Goal: Task Accomplishment & Management: Manage account settings

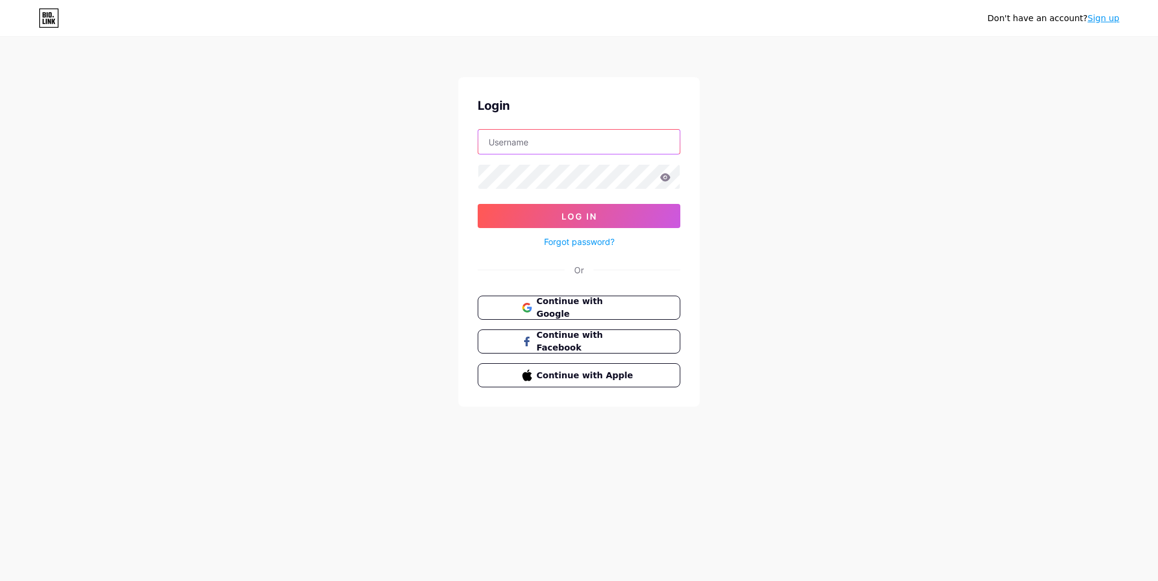
drag, startPoint x: 0, startPoint y: 0, endPoint x: 548, endPoint y: 152, distance: 568.9
click at [548, 152] on input "text" at bounding box center [578, 142] width 201 height 24
type input "jadixkks@gmail.com"
click at [478, 204] on button "Log In" at bounding box center [579, 216] width 203 height 24
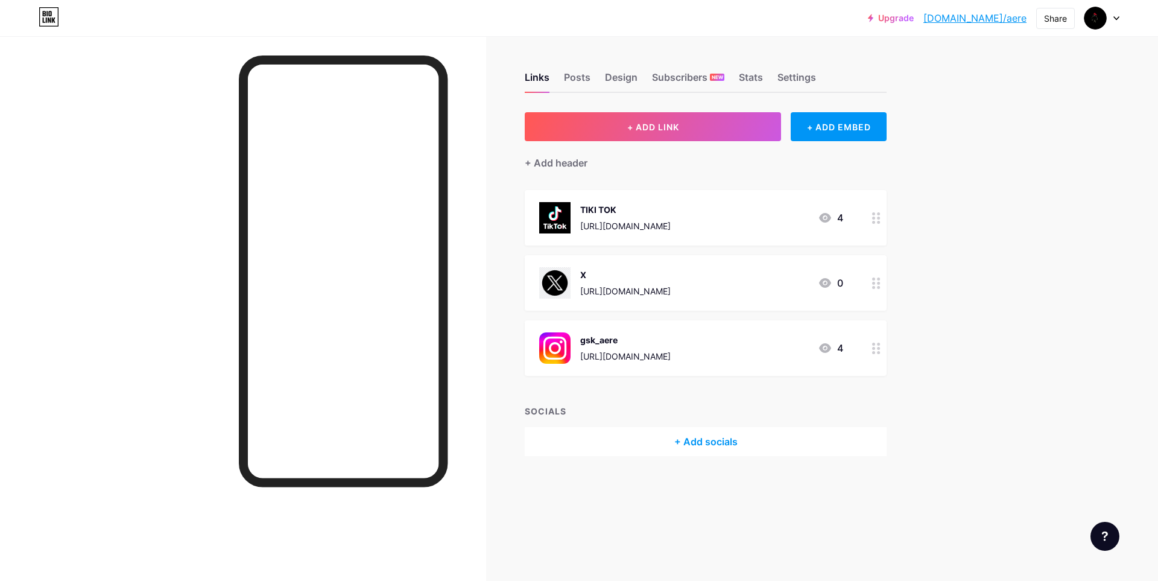
click at [717, 445] on div "+ Add socials" at bounding box center [706, 441] width 362 height 29
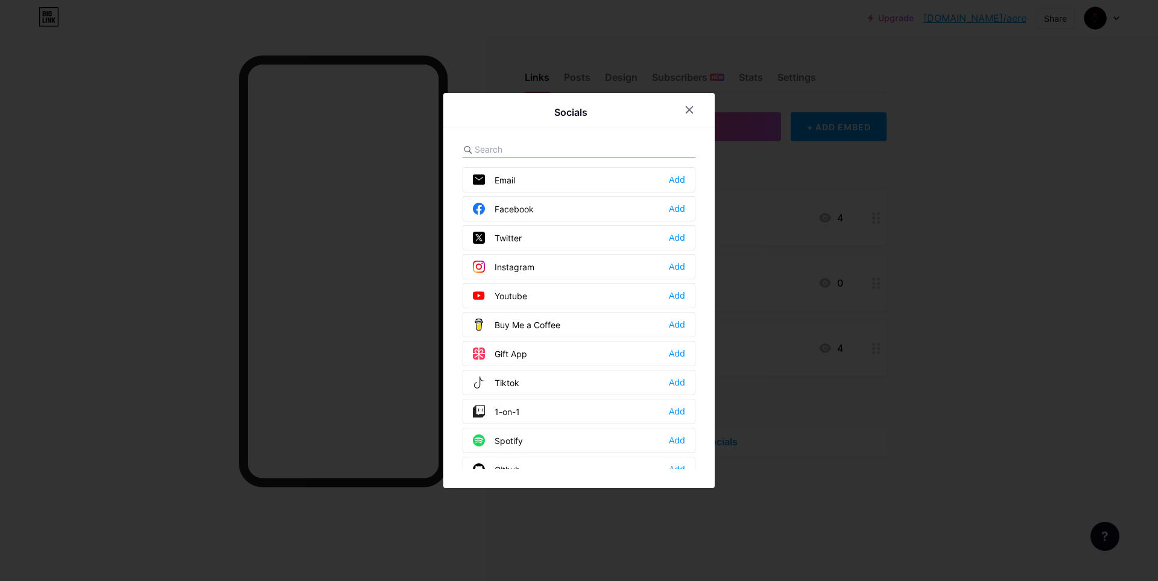
click at [523, 299] on div "Youtube" at bounding box center [500, 295] width 54 height 12
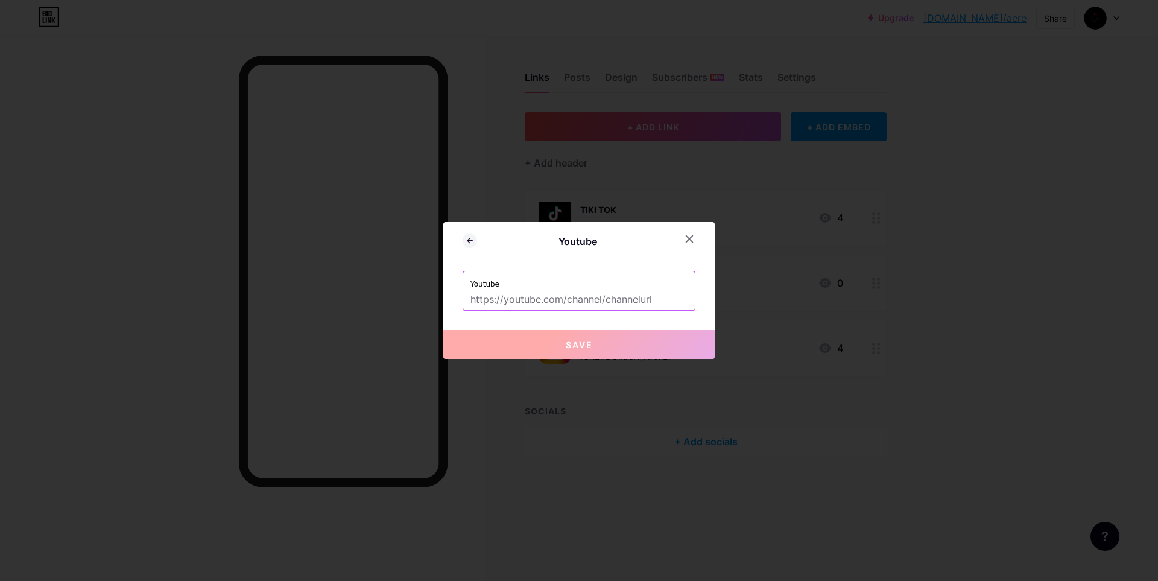
click at [550, 299] on input "text" at bounding box center [578, 299] width 217 height 21
paste input "[URL][DOMAIN_NAME]"
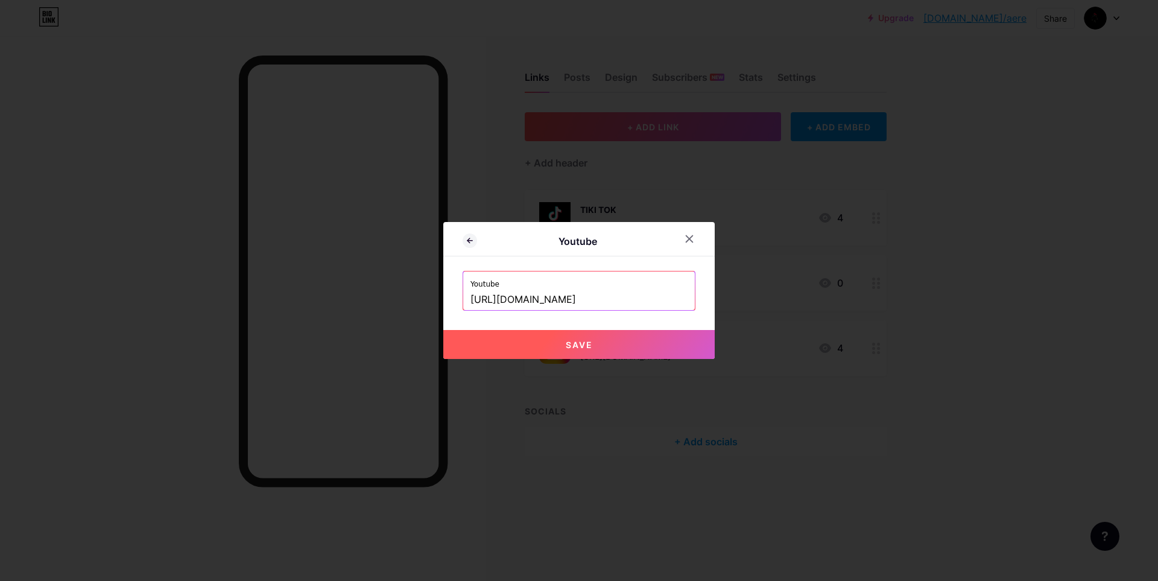
type input "[URL][DOMAIN_NAME]"
click at [592, 347] on button "Save" at bounding box center [578, 344] width 271 height 29
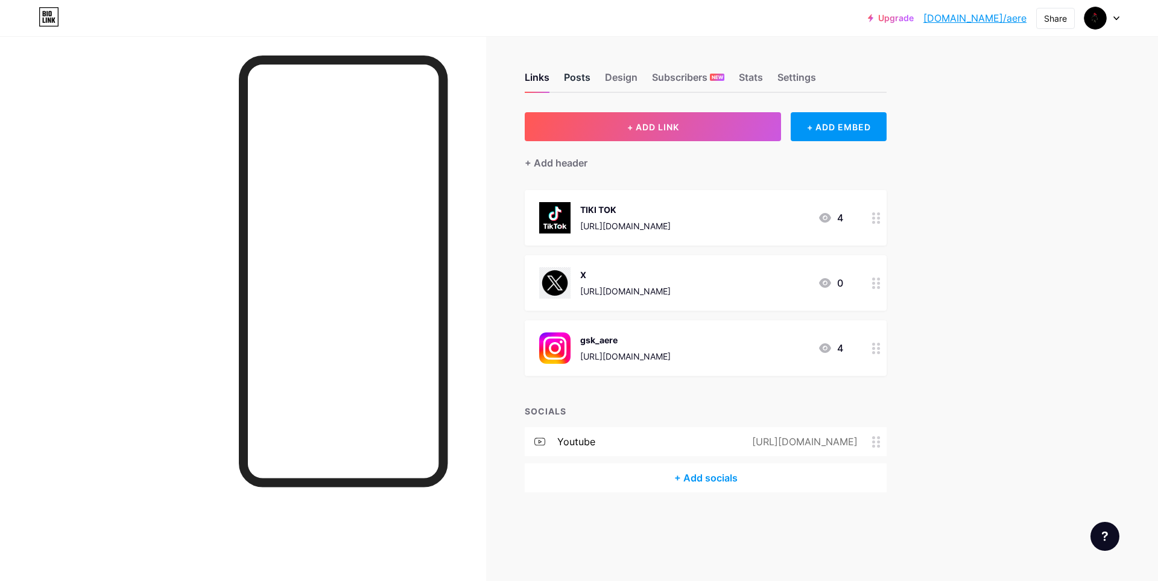
click at [574, 80] on div "Posts" at bounding box center [577, 81] width 27 height 22
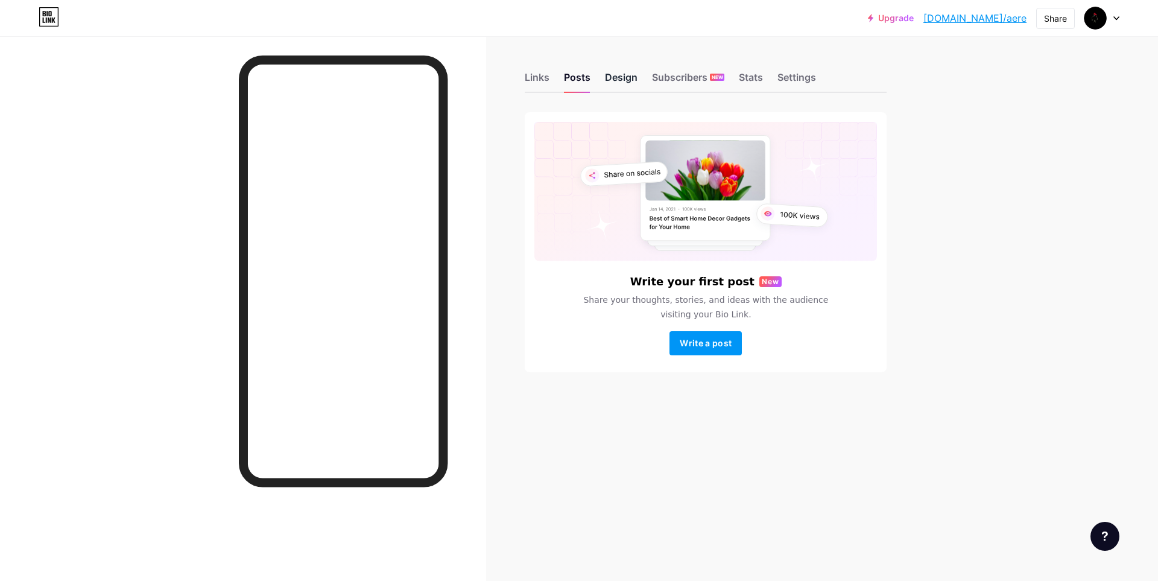
click at [609, 78] on div "Design" at bounding box center [621, 81] width 33 height 22
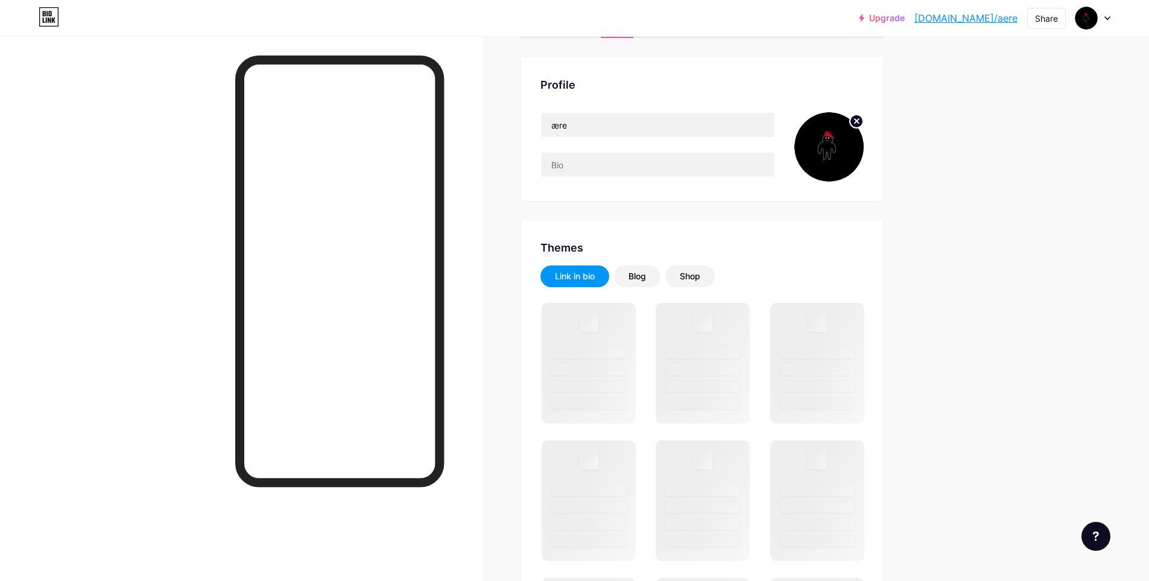
scroll to position [60, 0]
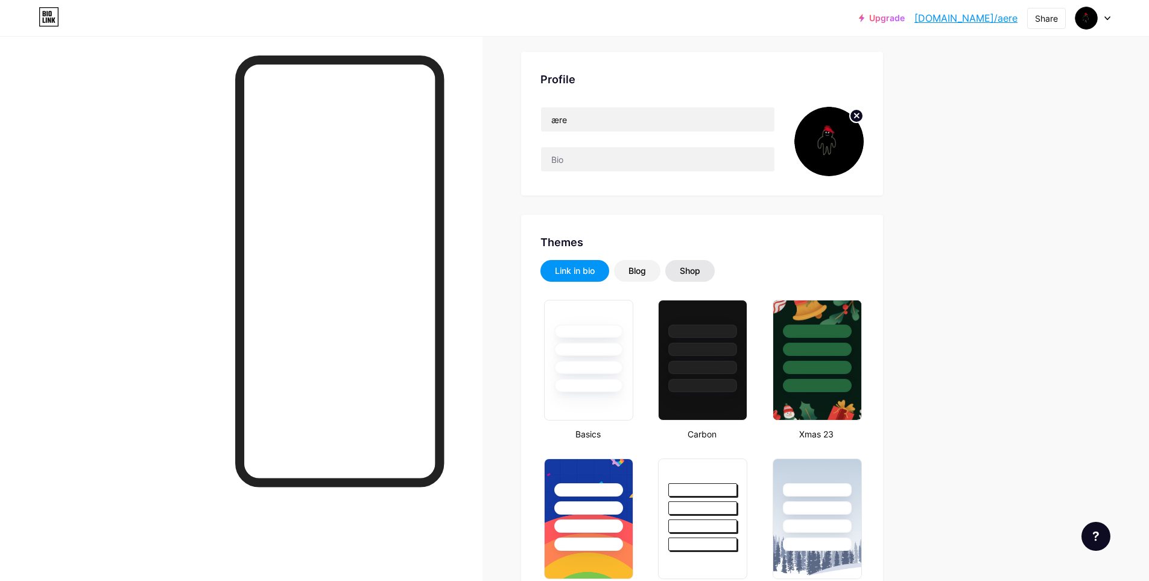
type input "#000000"
type input "#ffffff"
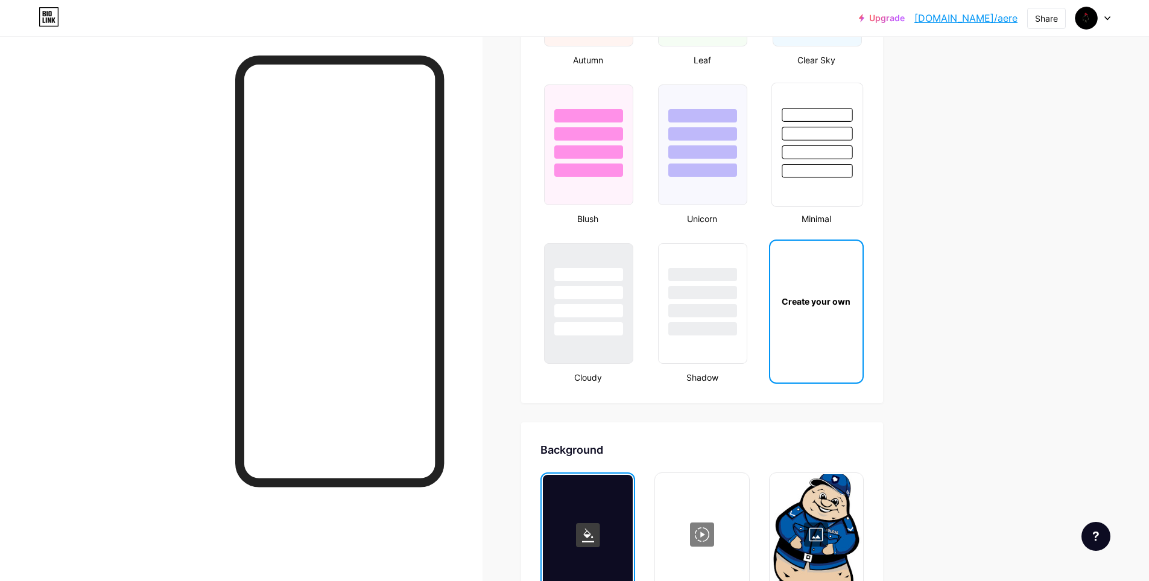
scroll to position [1447, 0]
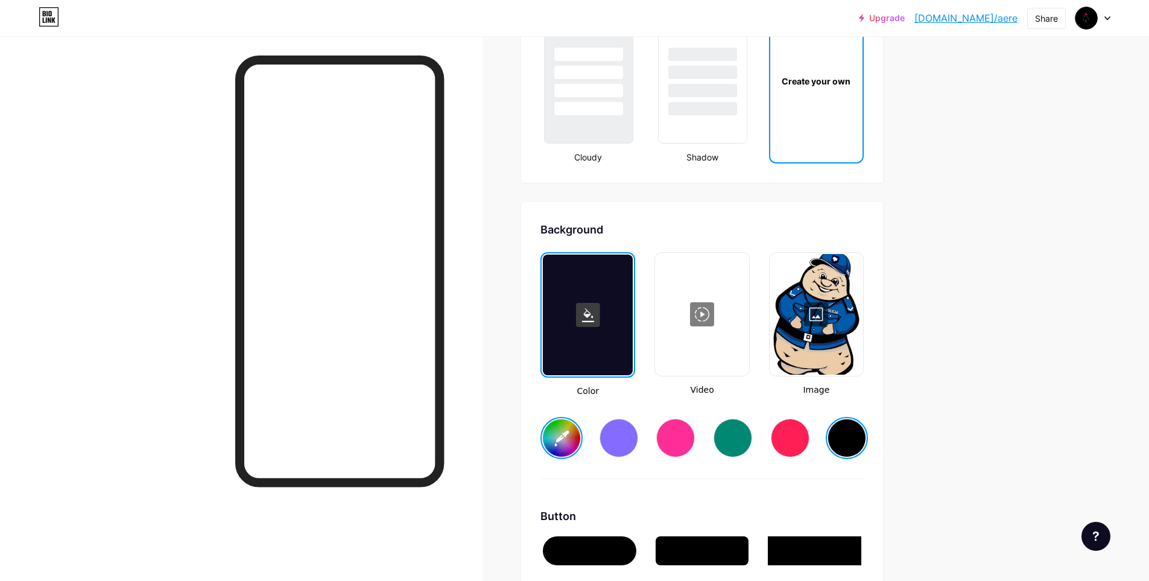
click at [827, 297] on div at bounding box center [816, 314] width 91 height 121
type input "#000000"
type input "#ffffff"
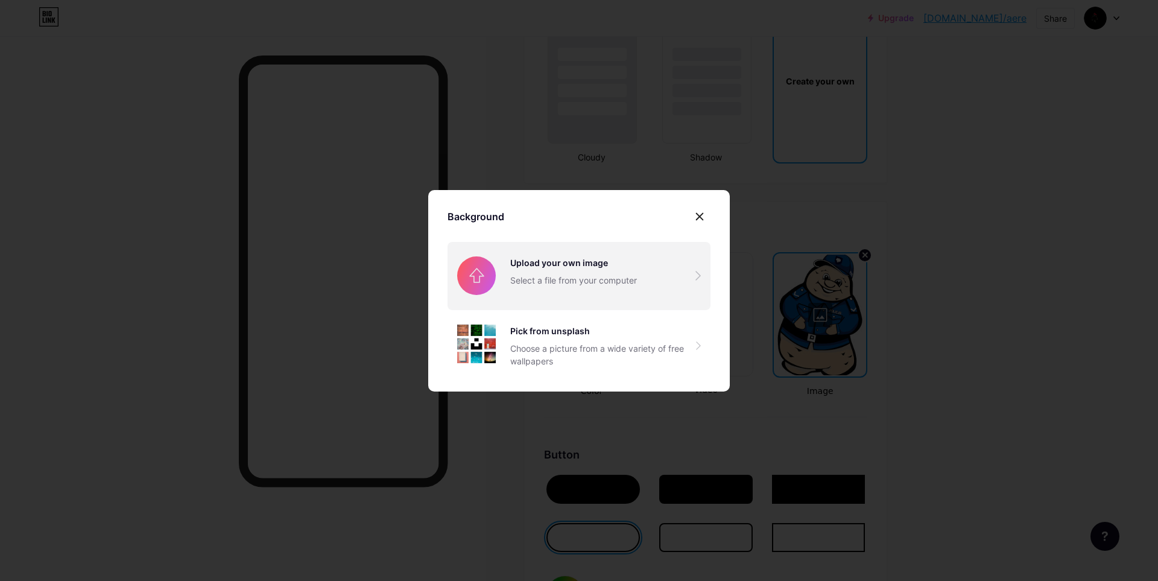
type input "#000000"
type input "#ffffff"
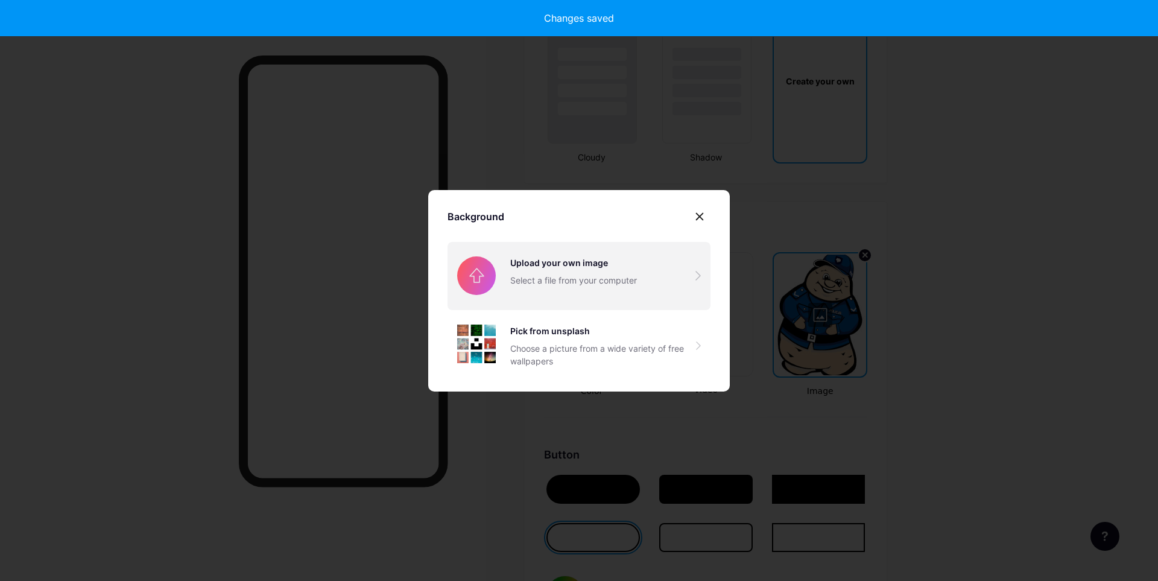
click at [663, 264] on input "file" at bounding box center [579, 276] width 263 height 68
type input "#000000"
type input "#ffffff"
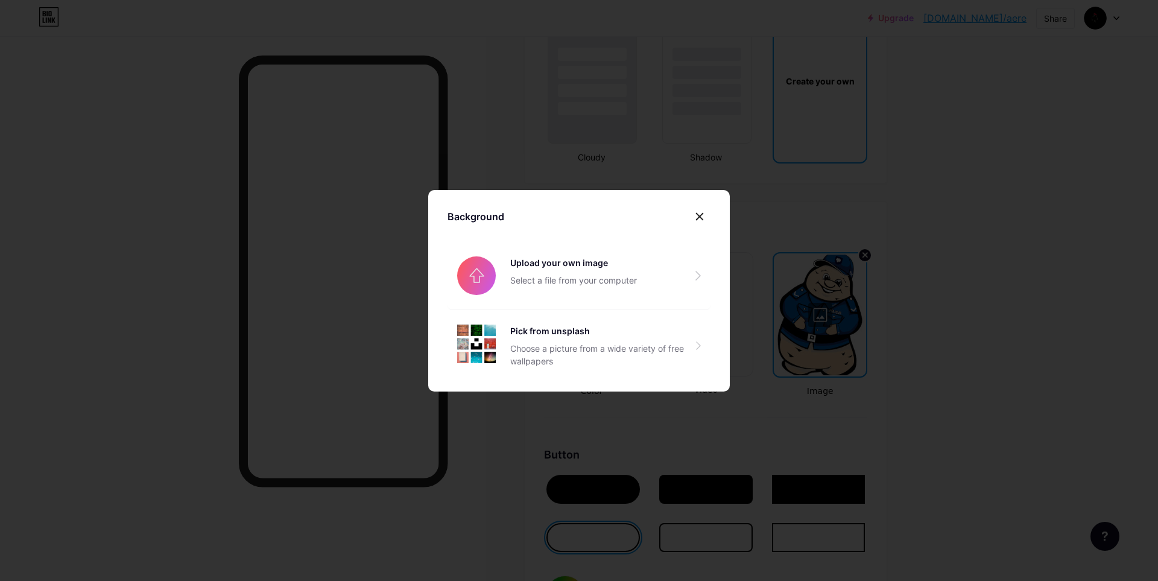
click at [704, 210] on div at bounding box center [700, 217] width 22 height 22
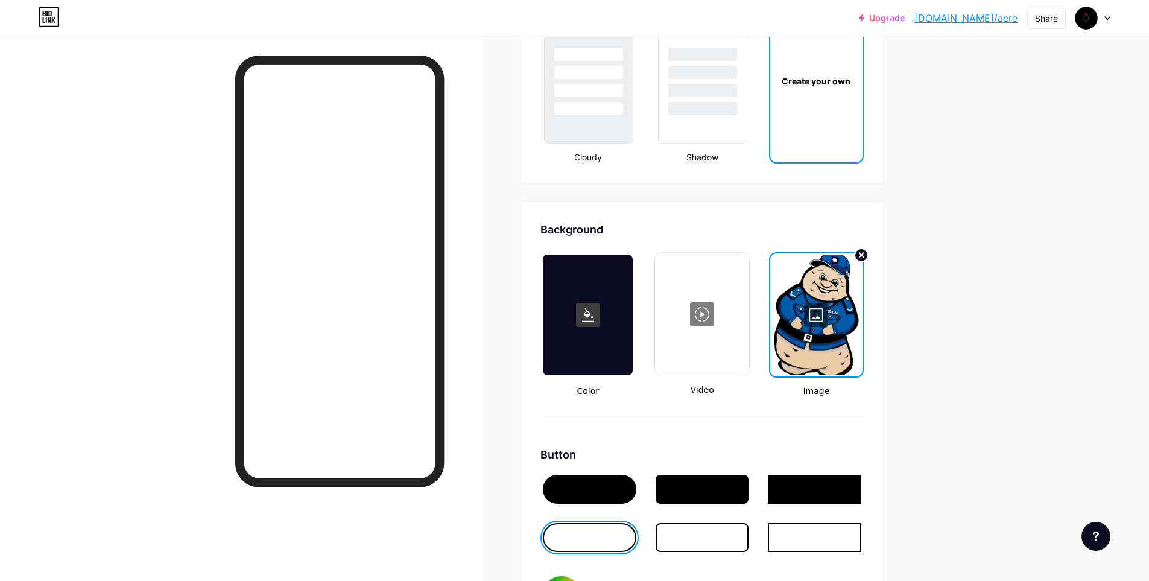
click at [614, 326] on div at bounding box center [588, 315] width 90 height 121
type input "#000000"
type input "#ffffff"
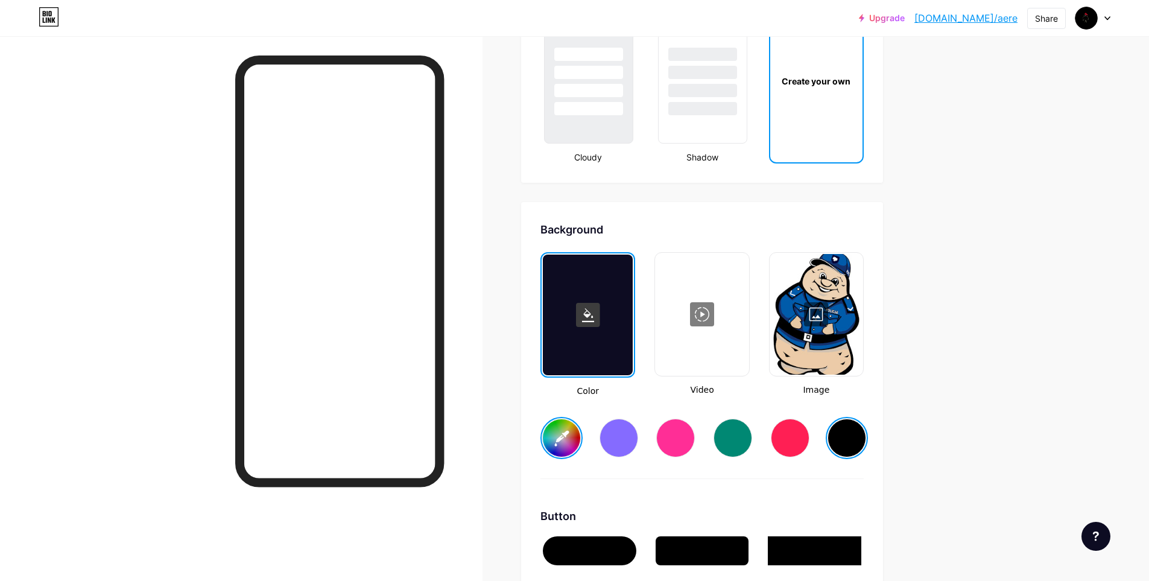
click at [622, 431] on div at bounding box center [619, 438] width 39 height 39
type input "#000000"
type input "#ffffff"
type input "#856bff"
type input "#000000"
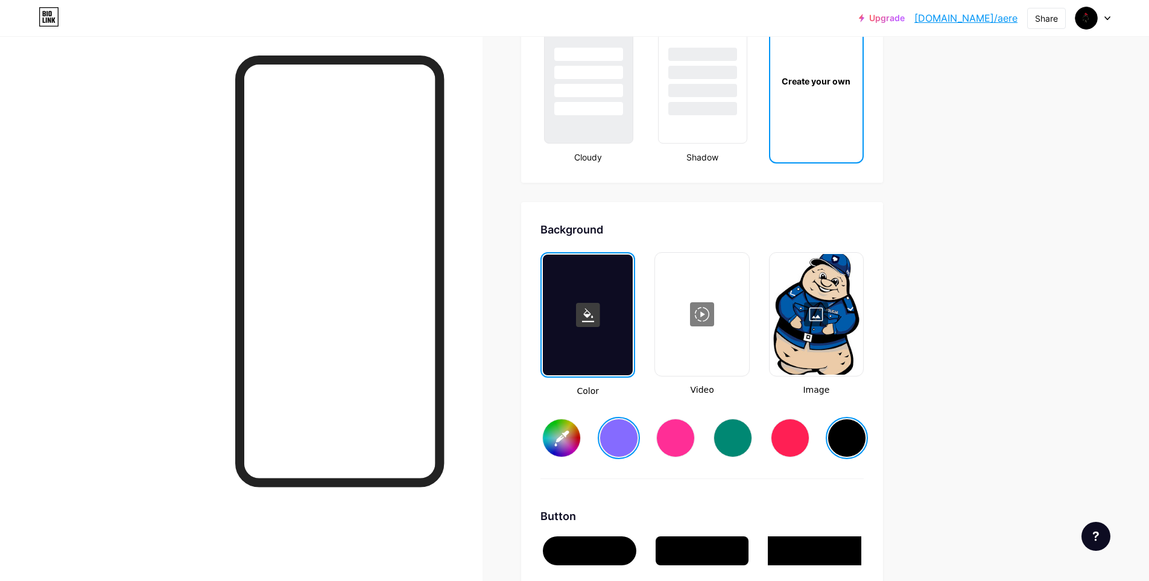
type input "#ffffff"
type input "#856bff"
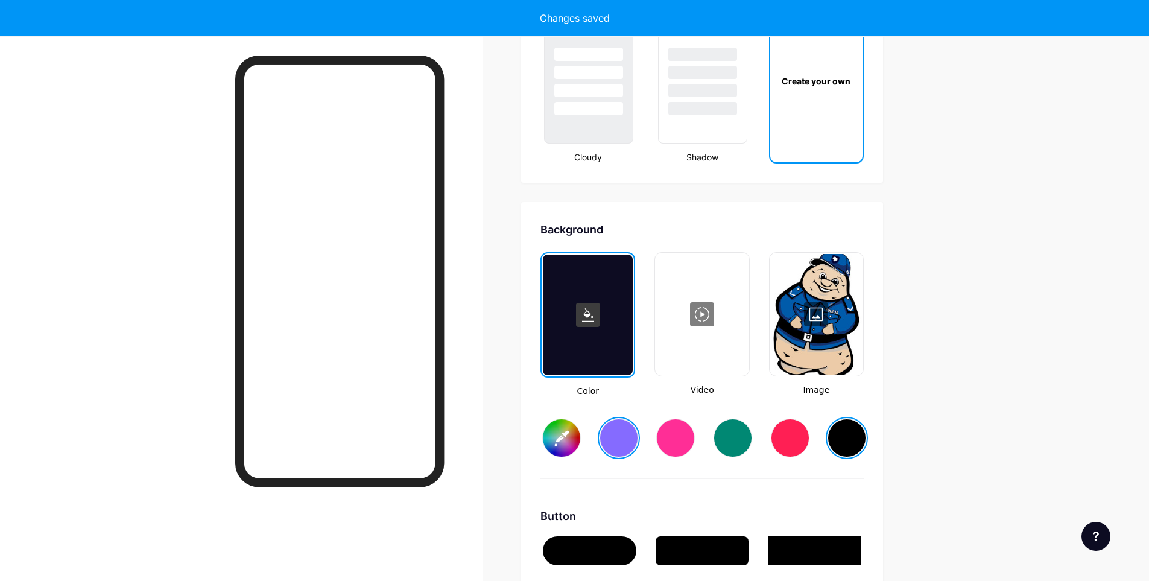
type input "#000000"
type input "#ffffff"
type input "#856bff"
type input "#000000"
type input "#ffffff"
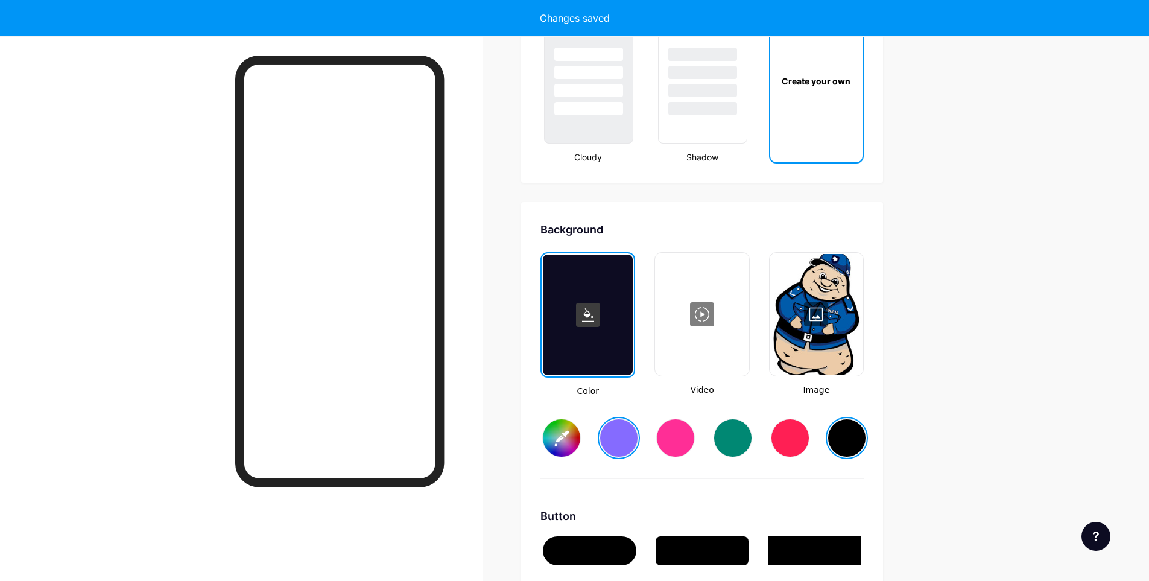
type input "#856bff"
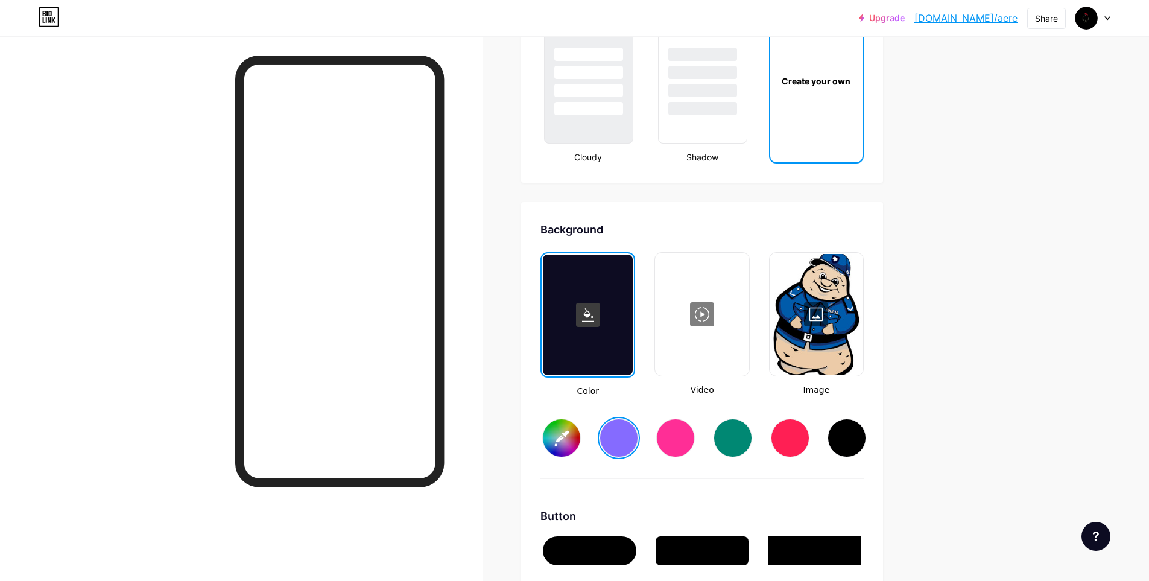
click at [862, 430] on div at bounding box center [846, 438] width 39 height 39
type input "#000000"
type input "#ffffff"
type input "#000000"
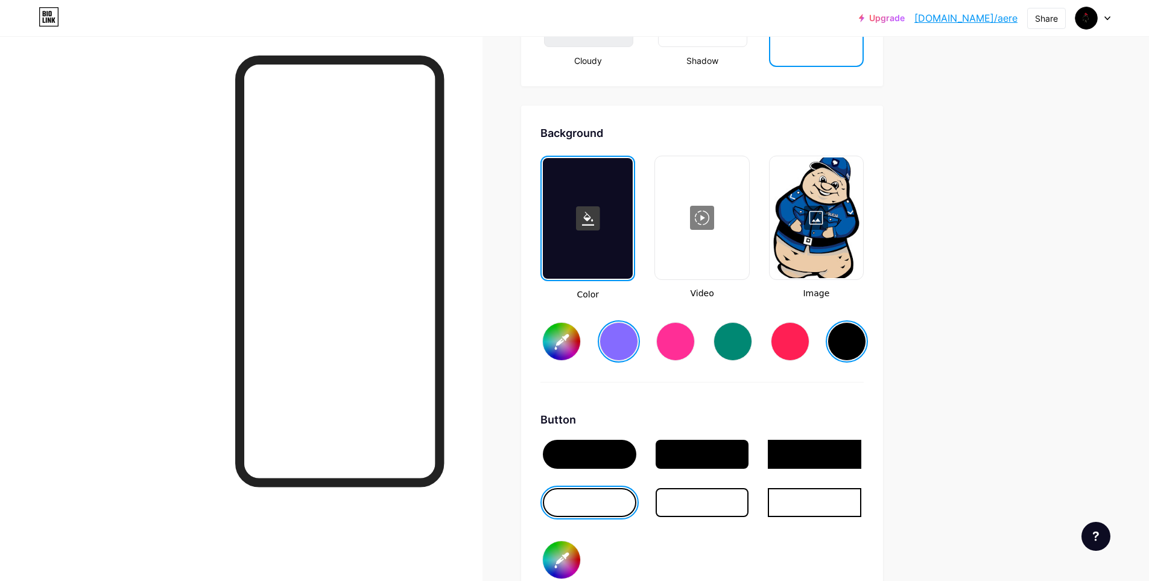
scroll to position [1568, 0]
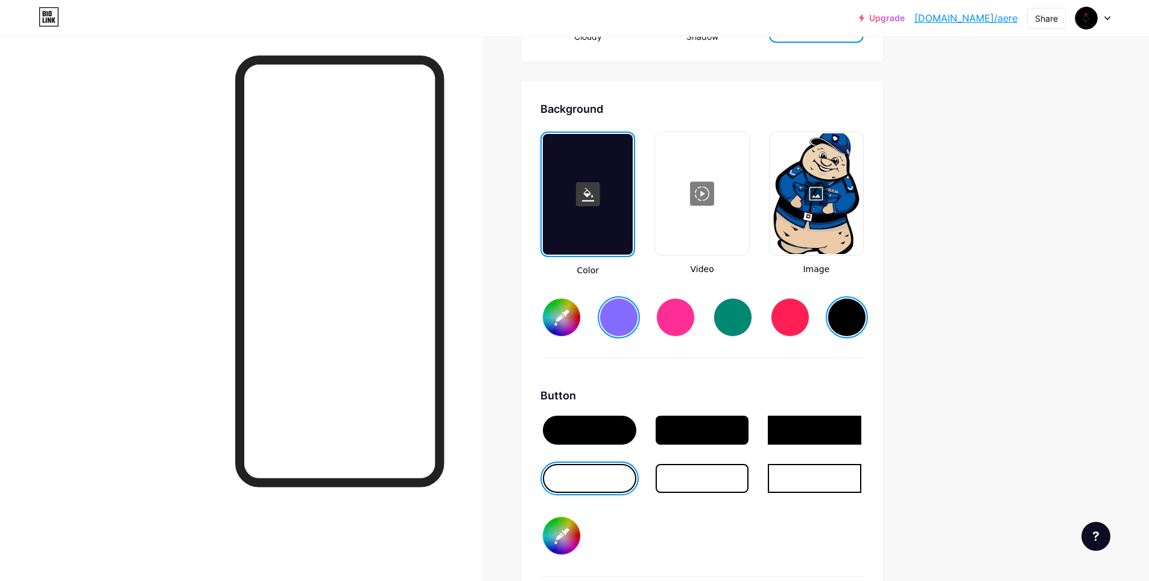
type input "#000000"
type input "#ffffff"
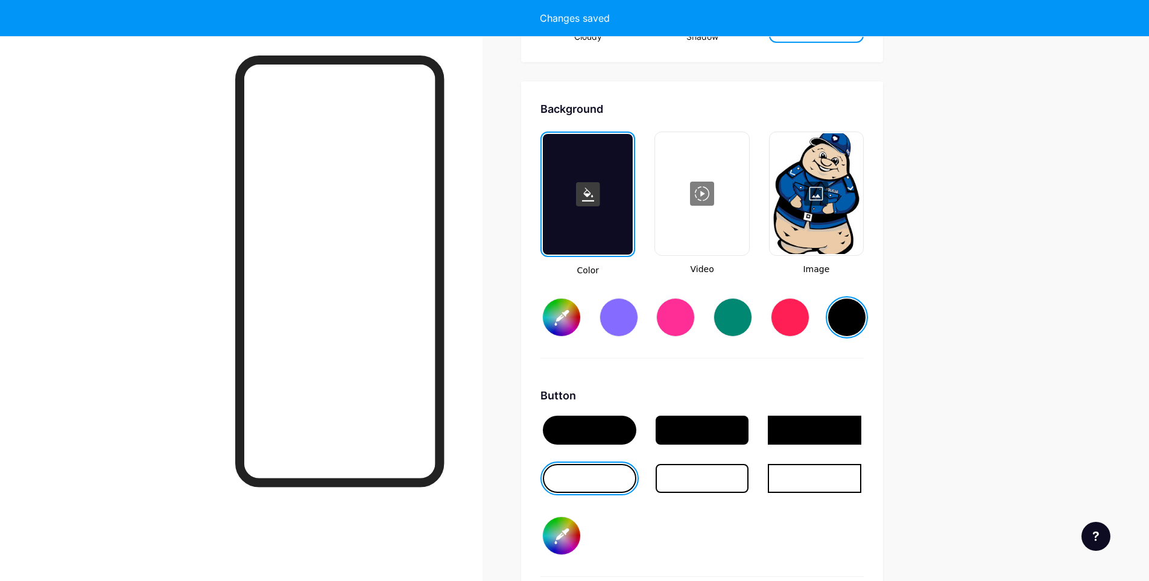
type input "#000000"
type input "#ffffff"
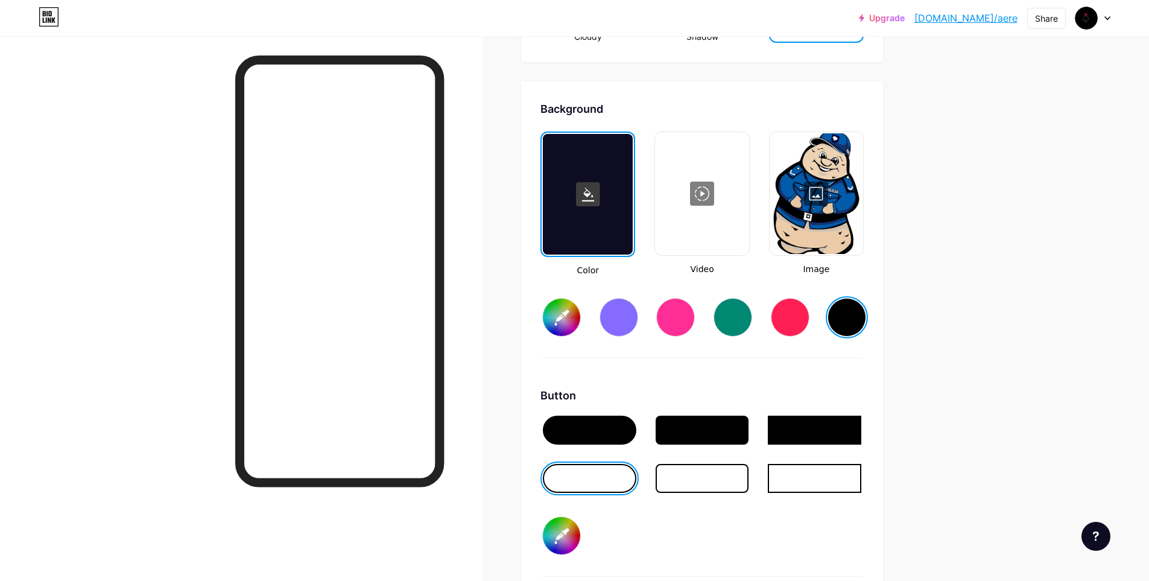
click at [698, 484] on div at bounding box center [702, 478] width 93 height 29
type input "#000000"
type input "#ffffff"
type input "#000000"
type input "#ffffff"
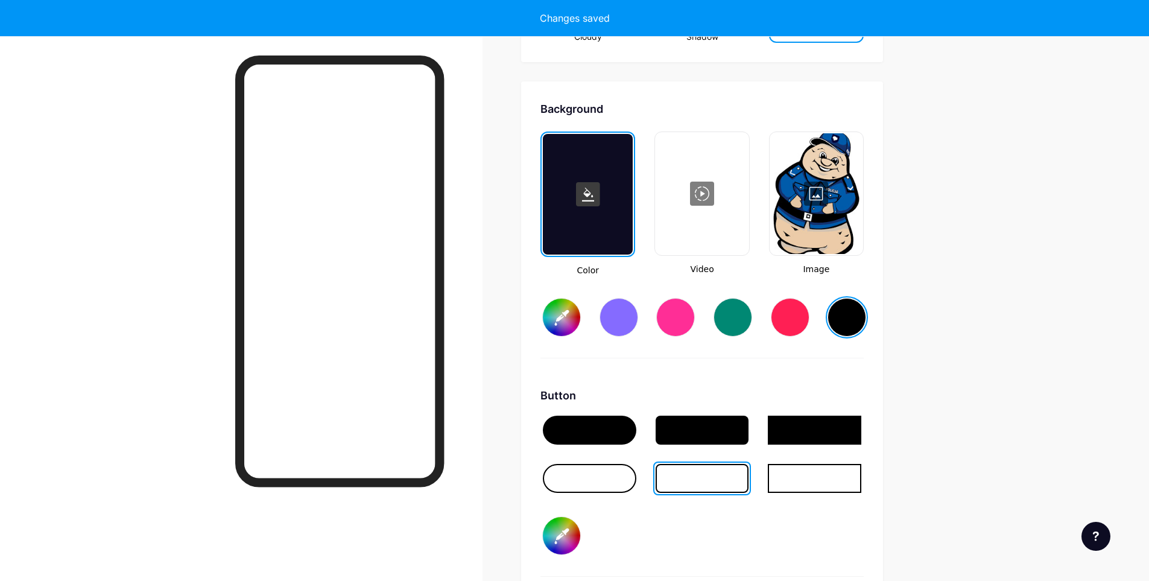
click at [597, 231] on div at bounding box center [588, 194] width 90 height 121
type input "#000000"
type input "#ffffff"
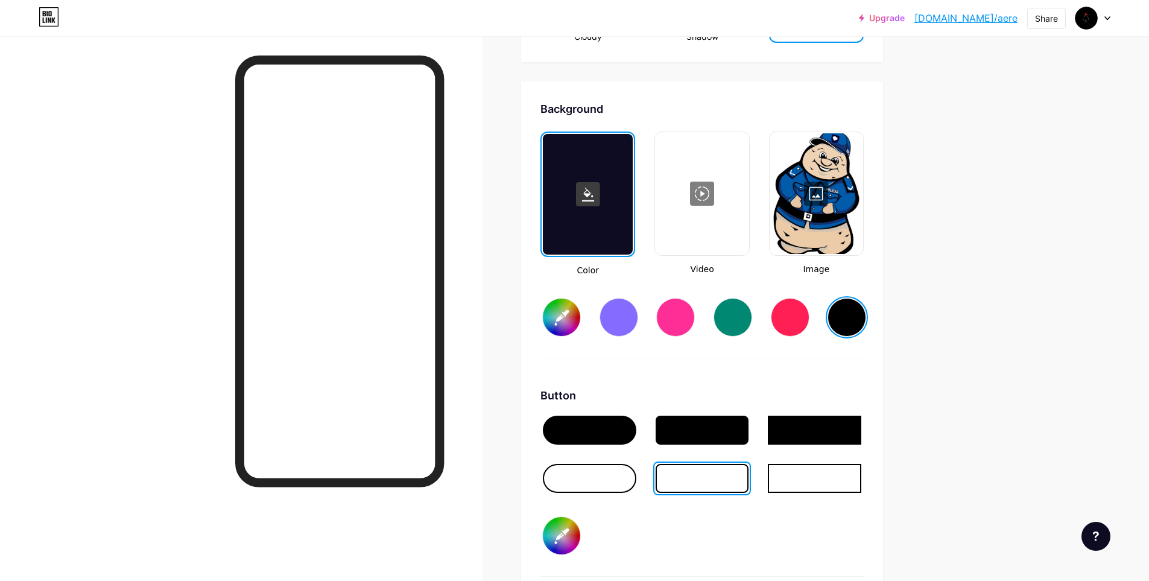
click at [616, 469] on div at bounding box center [589, 478] width 93 height 29
type input "#000000"
type input "#ffffff"
type input "#000000"
type input "#ffffff"
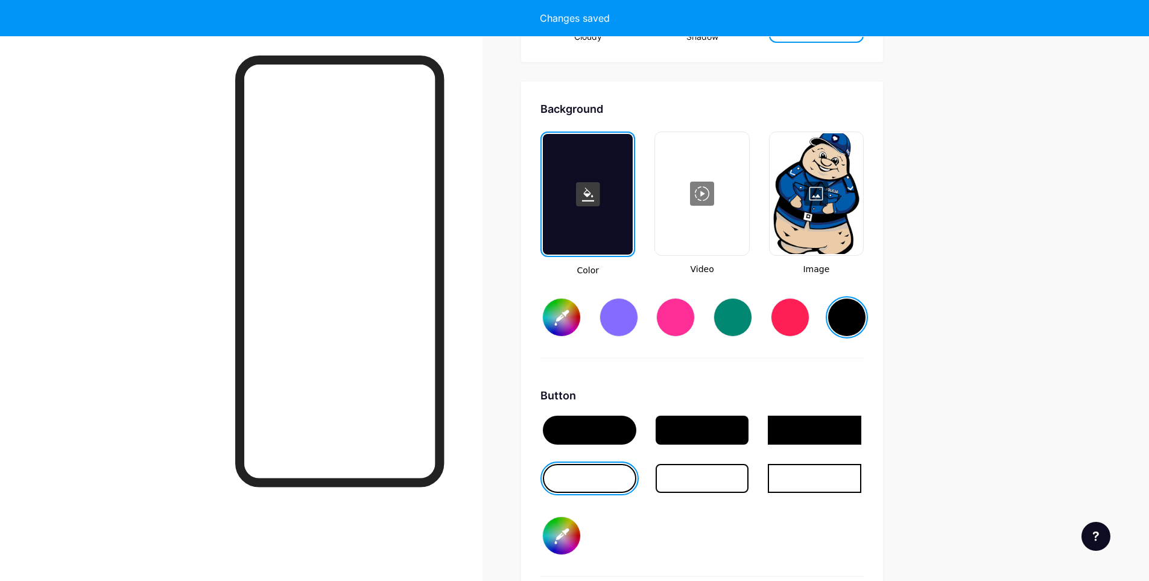
click at [809, 482] on div at bounding box center [814, 478] width 93 height 29
type input "#000000"
type input "#ffffff"
type input "#000000"
type input "#ffffff"
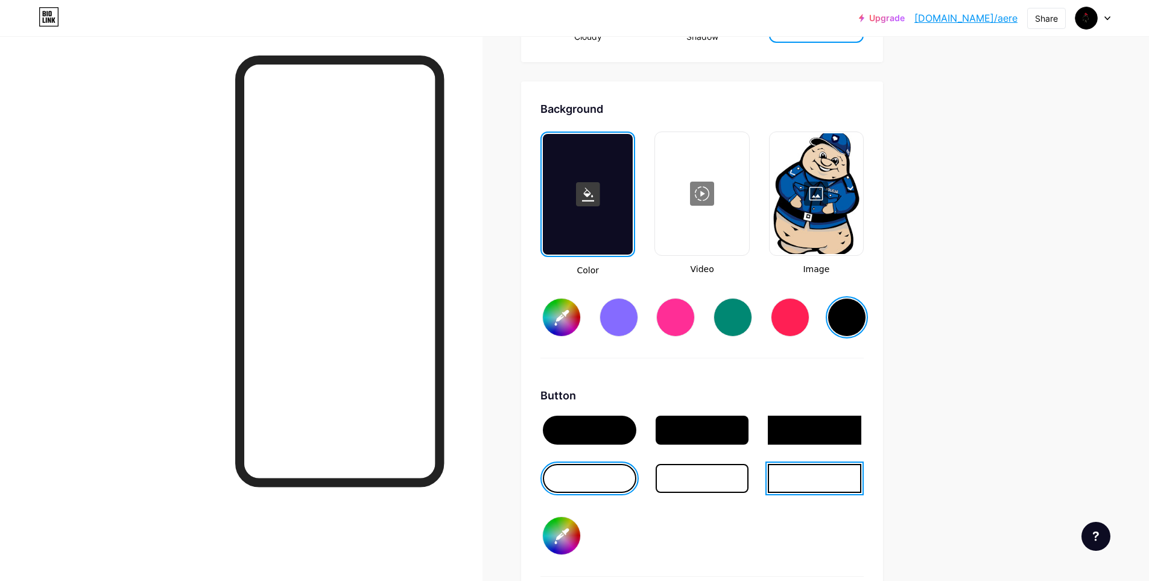
type input "#000000"
type input "#ffffff"
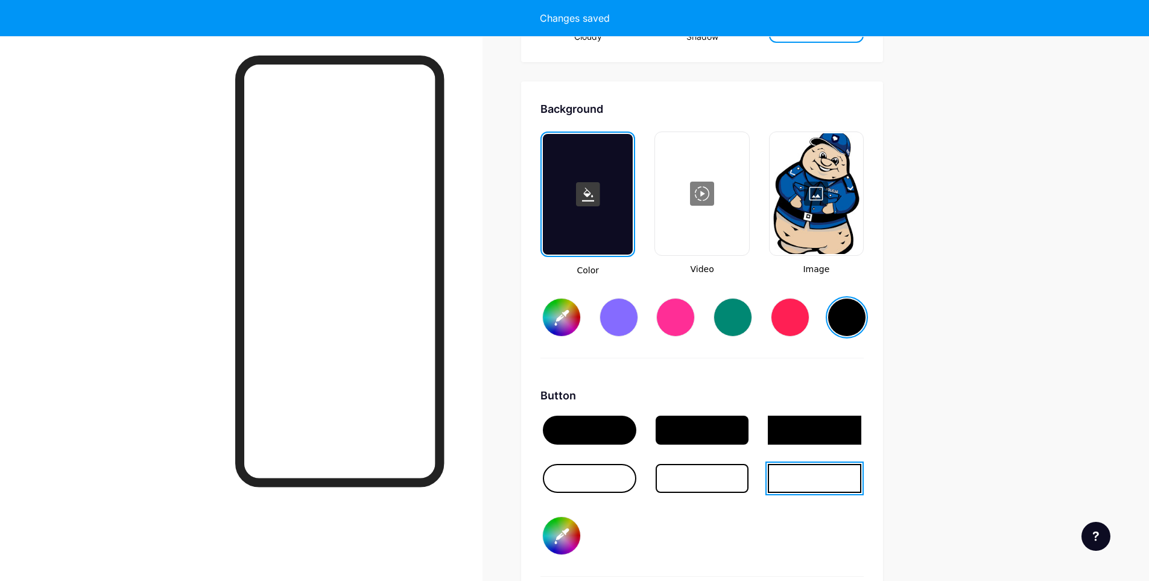
type input "#000000"
type input "#ffffff"
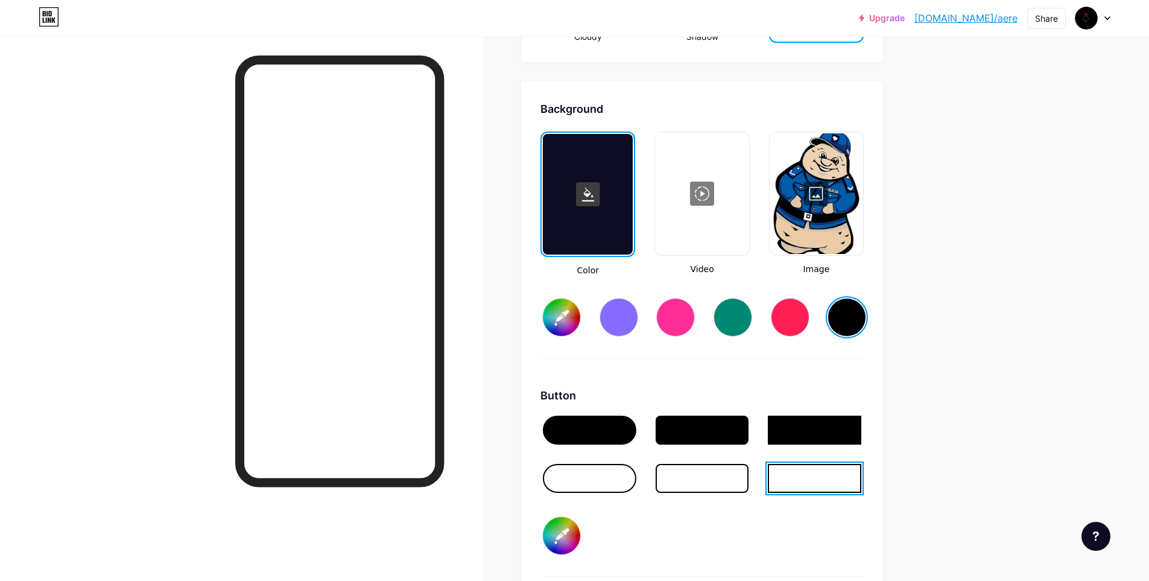
click at [616, 481] on div at bounding box center [589, 478] width 93 height 29
type input "#000000"
type input "#ffffff"
type input "#000000"
type input "#ffffff"
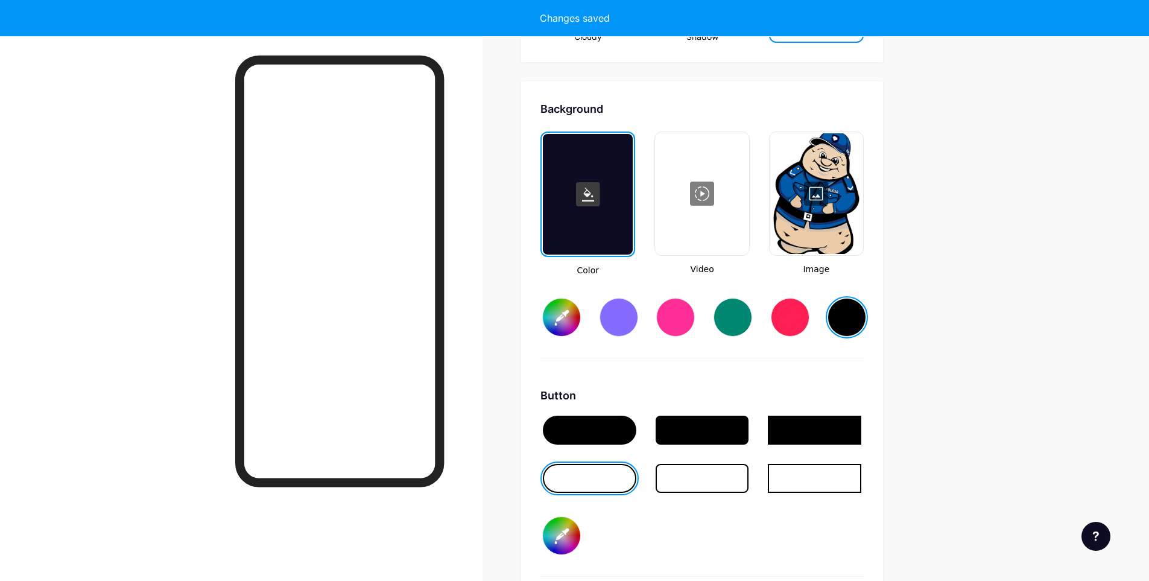
type input "#000000"
type input "#ffffff"
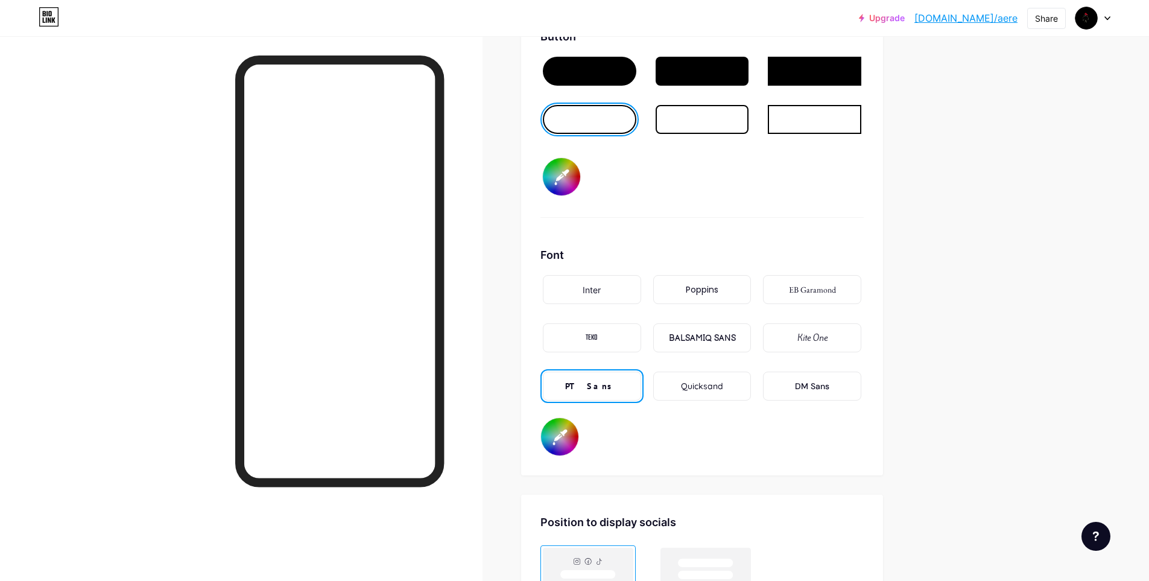
scroll to position [1990, 0]
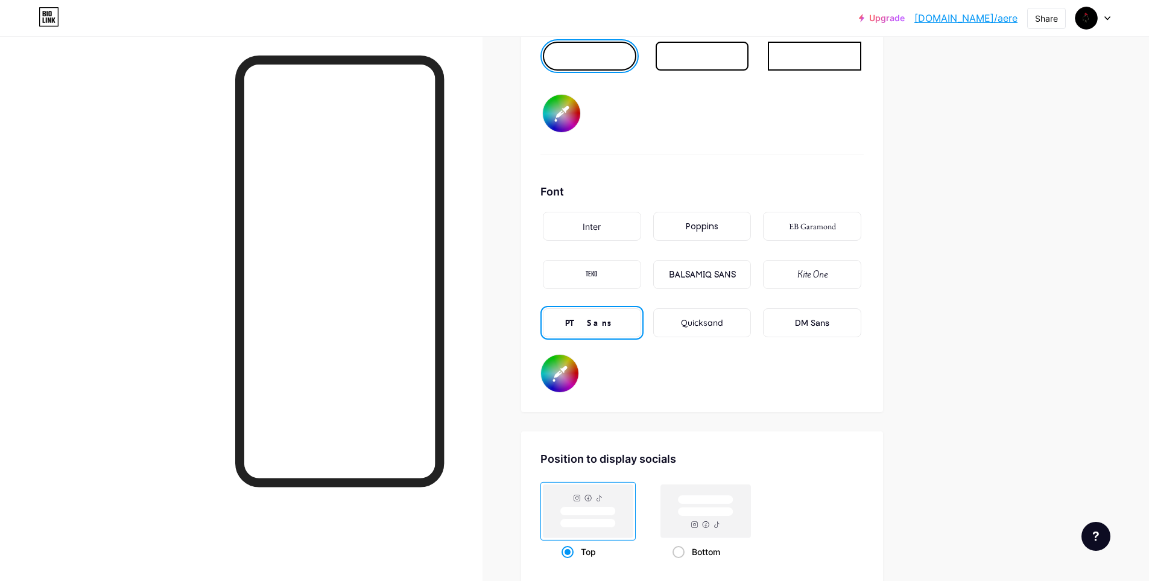
click at [695, 319] on div "Quicksand" at bounding box center [702, 323] width 42 height 13
type input "#000000"
type input "#ffffff"
type input "#000000"
type input "#ffffff"
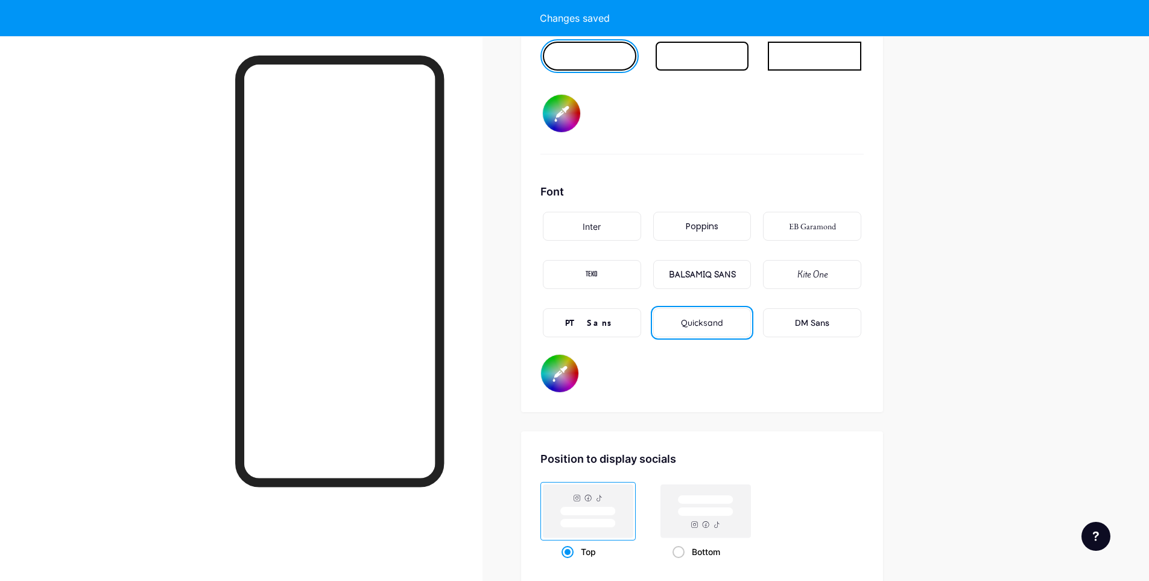
type input "#000000"
type input "#ffffff"
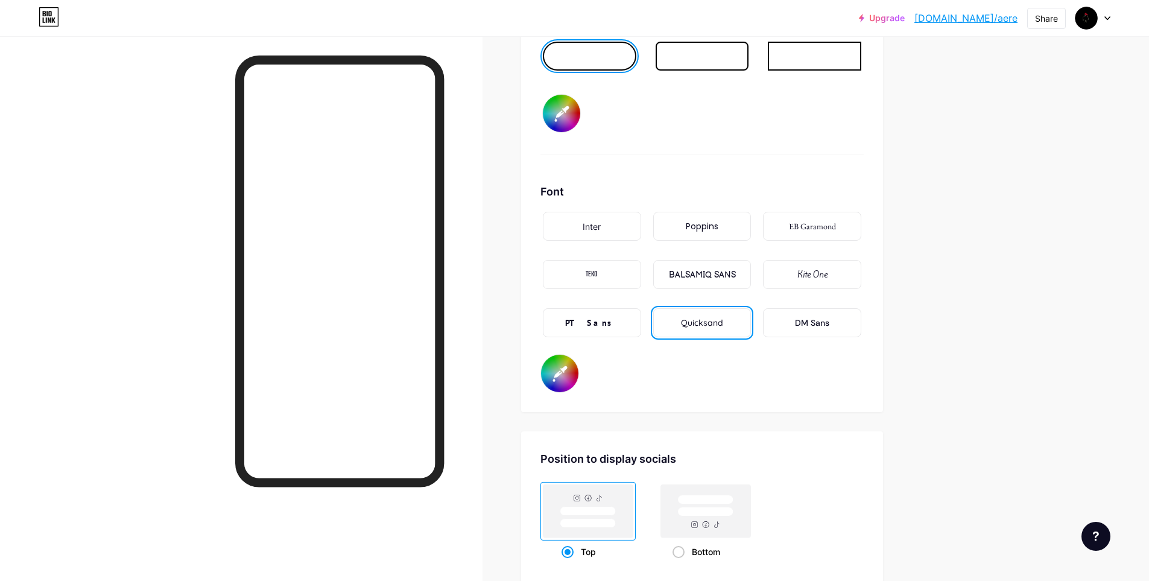
click at [789, 326] on div "DM Sans" at bounding box center [812, 322] width 98 height 29
type input "#000000"
type input "#ffffff"
type input "#000000"
type input "#ffffff"
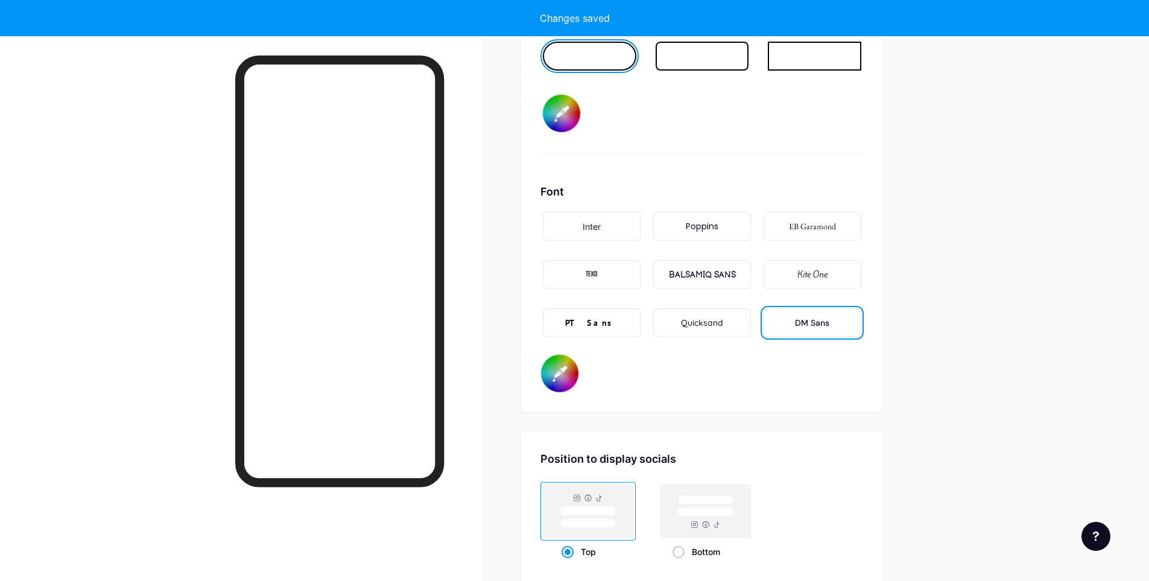
type input "#000000"
type input "#ffffff"
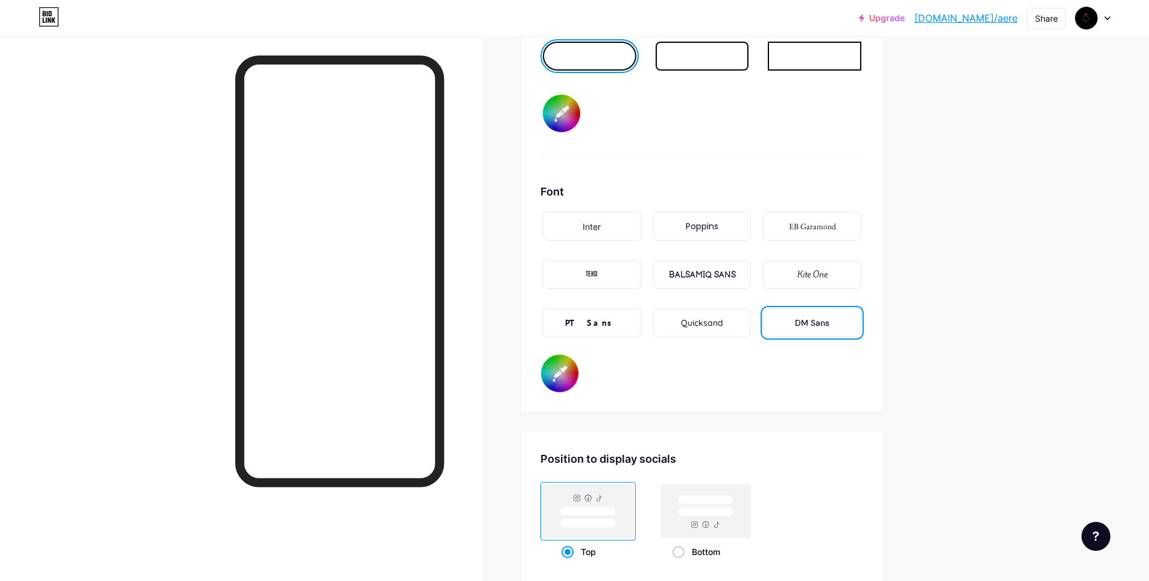
click at [790, 277] on div "Kite One" at bounding box center [812, 274] width 98 height 29
type input "#000000"
type input "#ffffff"
type input "#000000"
type input "#ffffff"
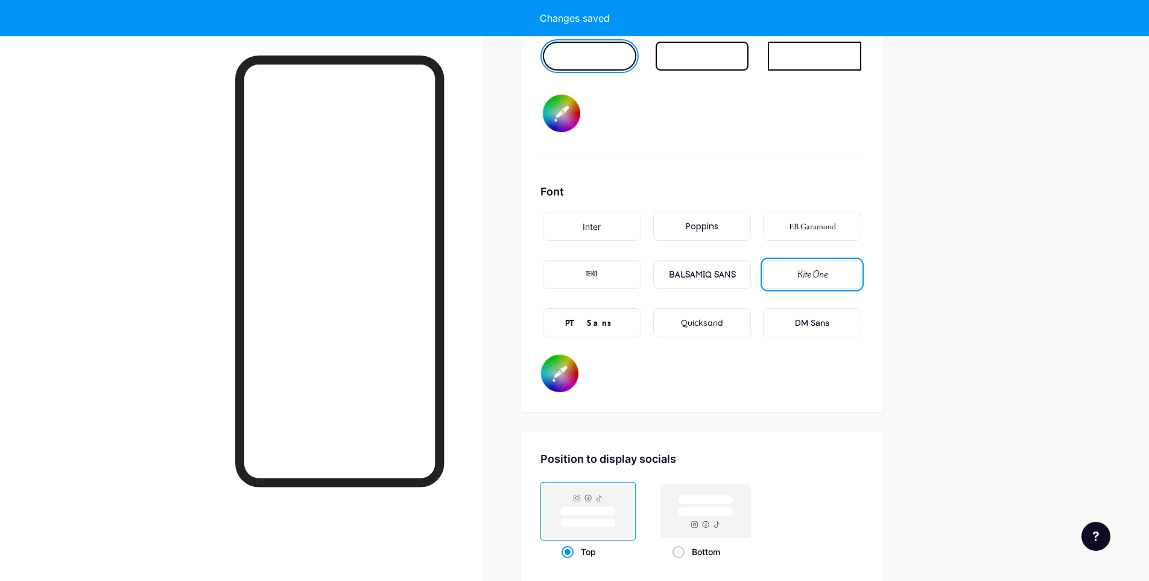
type input "#000000"
type input "#ffffff"
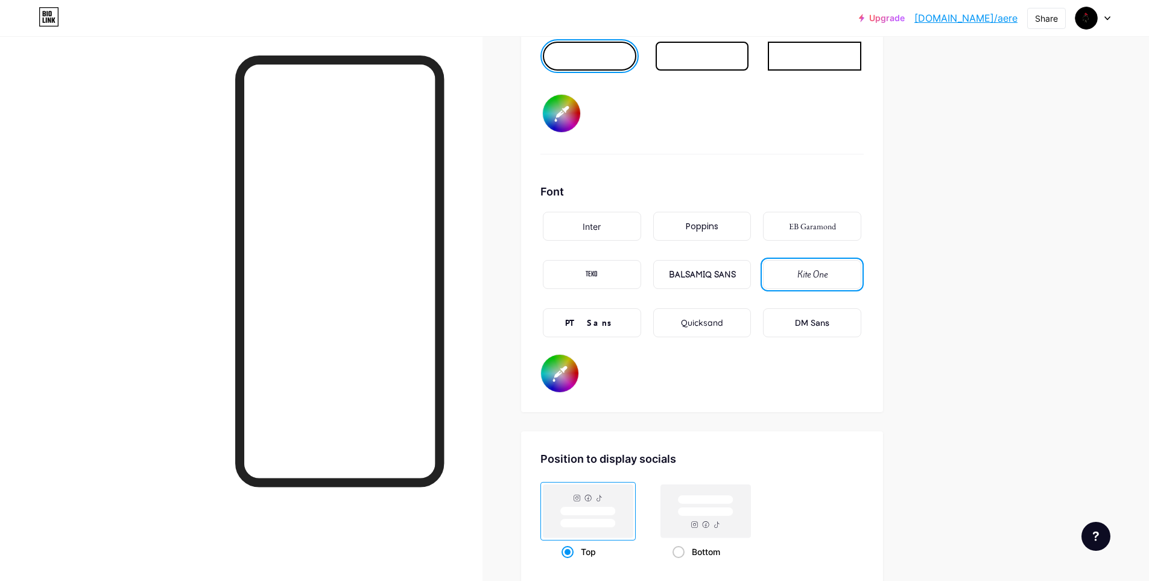
click at [729, 277] on div "BALSAMIQ SANS" at bounding box center [702, 274] width 67 height 13
type input "#000000"
type input "#ffffff"
type input "#000000"
type input "#ffffff"
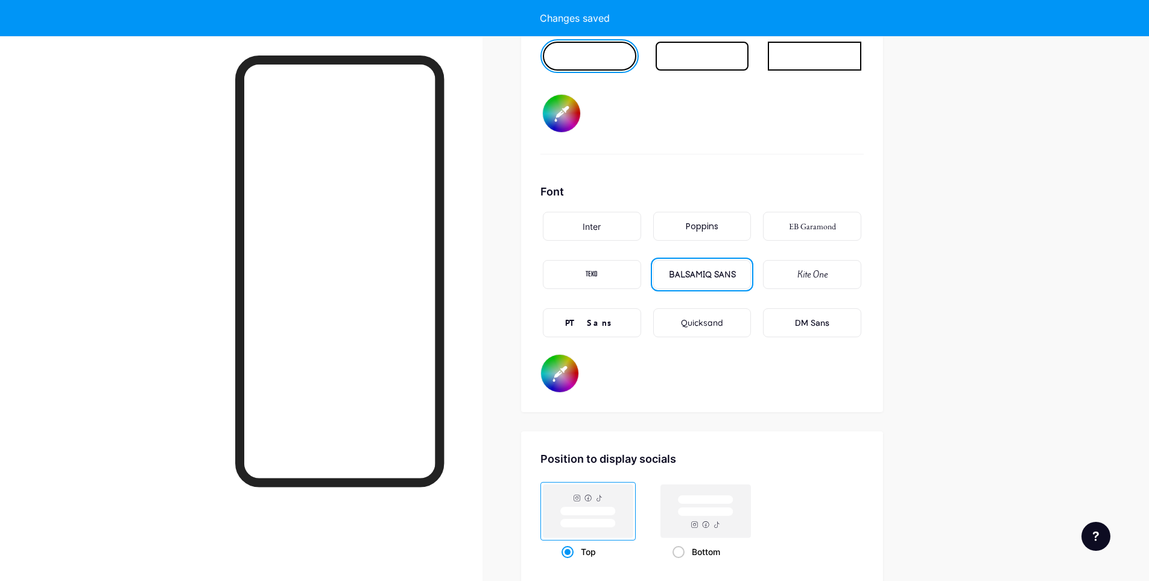
type input "#000000"
type input "#ffffff"
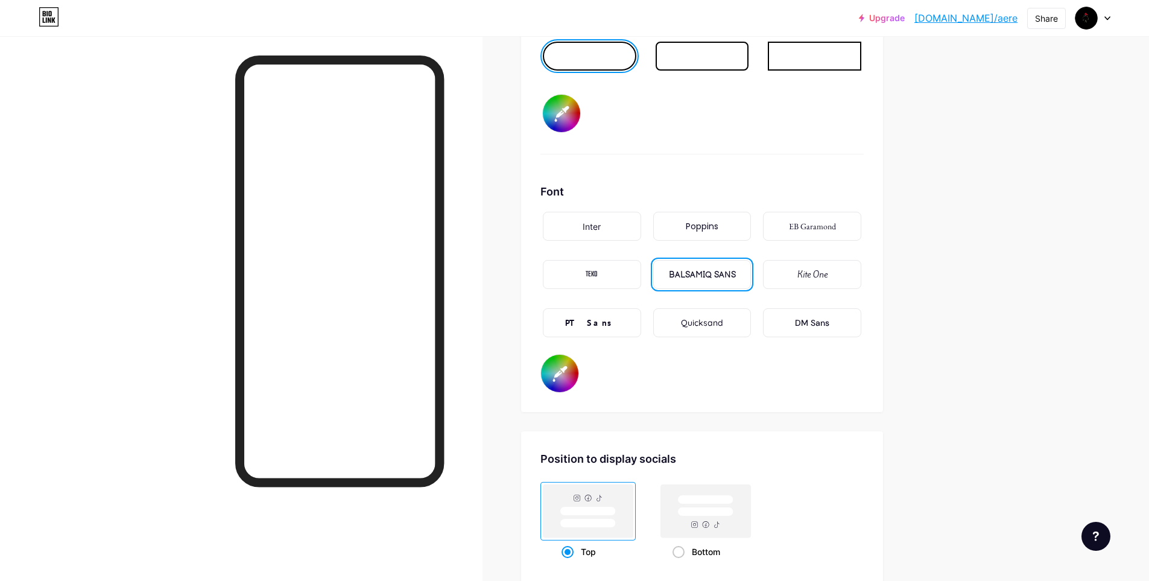
click at [624, 318] on div "PT Sans" at bounding box center [592, 322] width 98 height 29
type input "#000000"
type input "#ffffff"
type input "#000000"
type input "#ffffff"
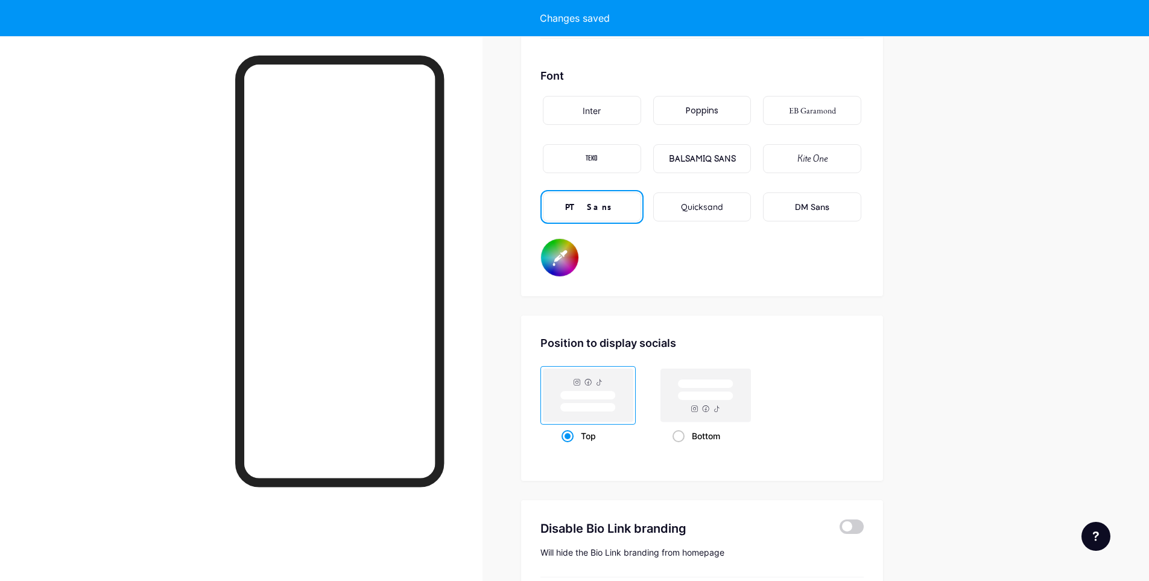
scroll to position [2171, 0]
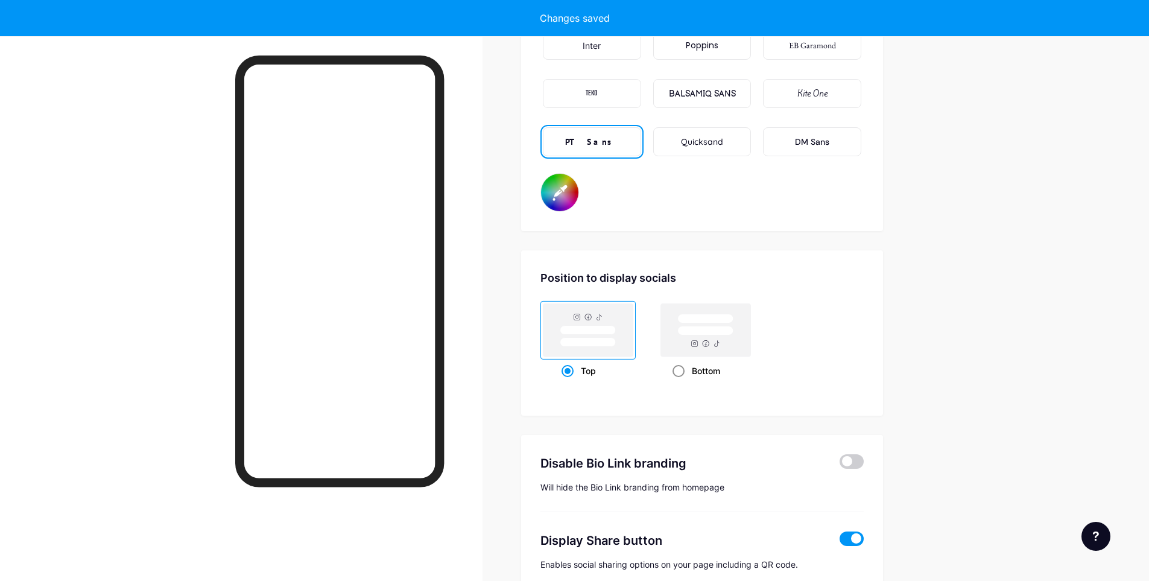
type input "#000000"
type input "#ffffff"
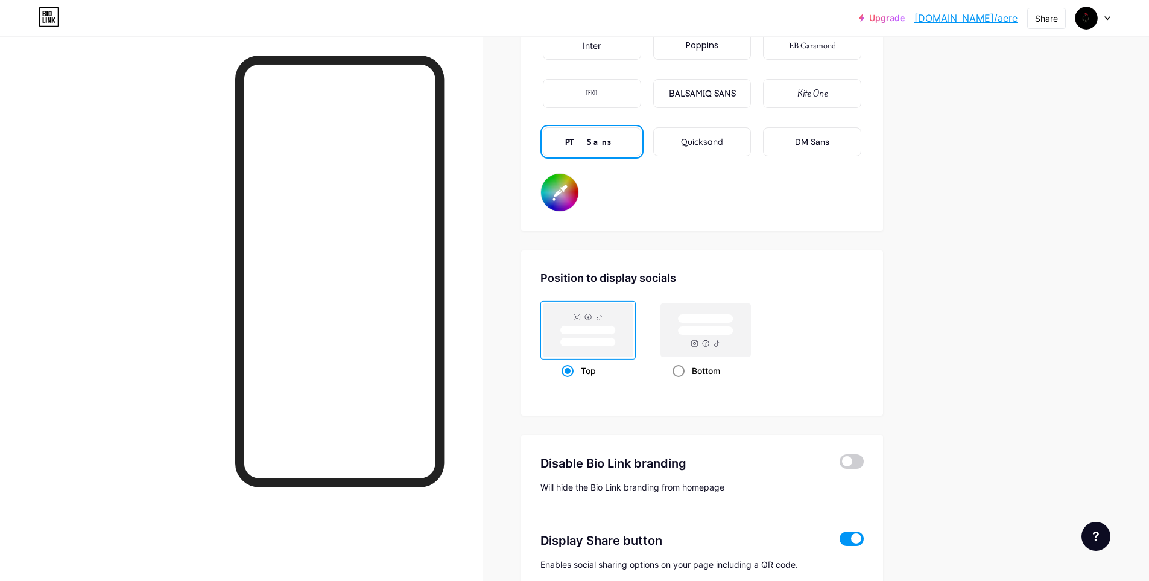
click at [682, 370] on span at bounding box center [678, 371] width 12 height 12
click at [680, 382] on input "Bottom" at bounding box center [676, 386] width 8 height 8
radio input "true"
type input "#000000"
type input "#ffffff"
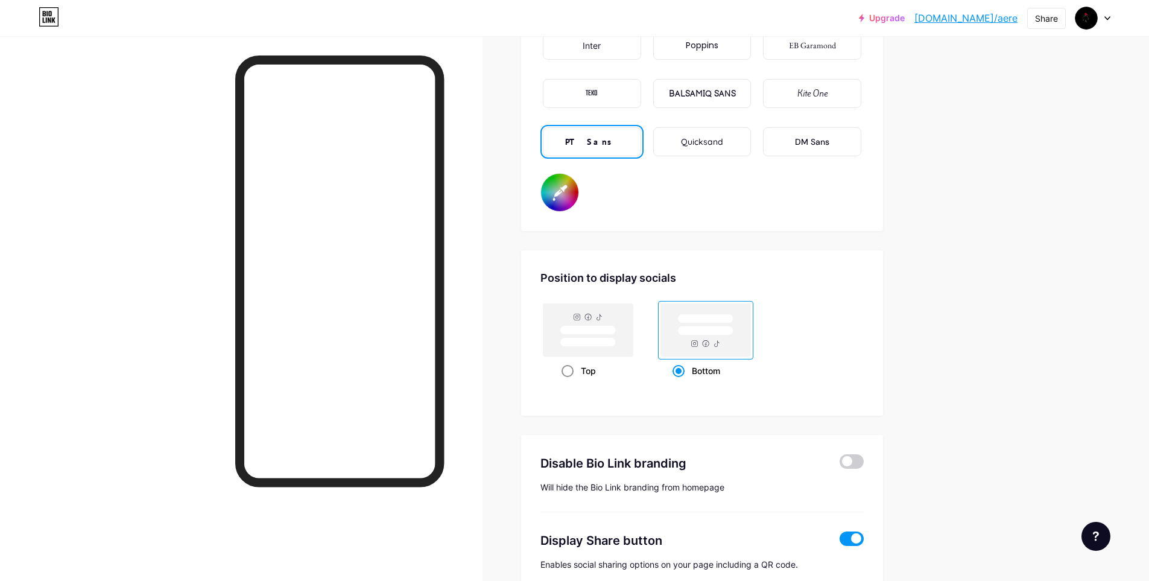
click at [571, 370] on span at bounding box center [568, 371] width 12 height 12
click at [569, 382] on input "Top" at bounding box center [566, 386] width 8 height 8
radio input "true"
type input "#000000"
type input "#ffffff"
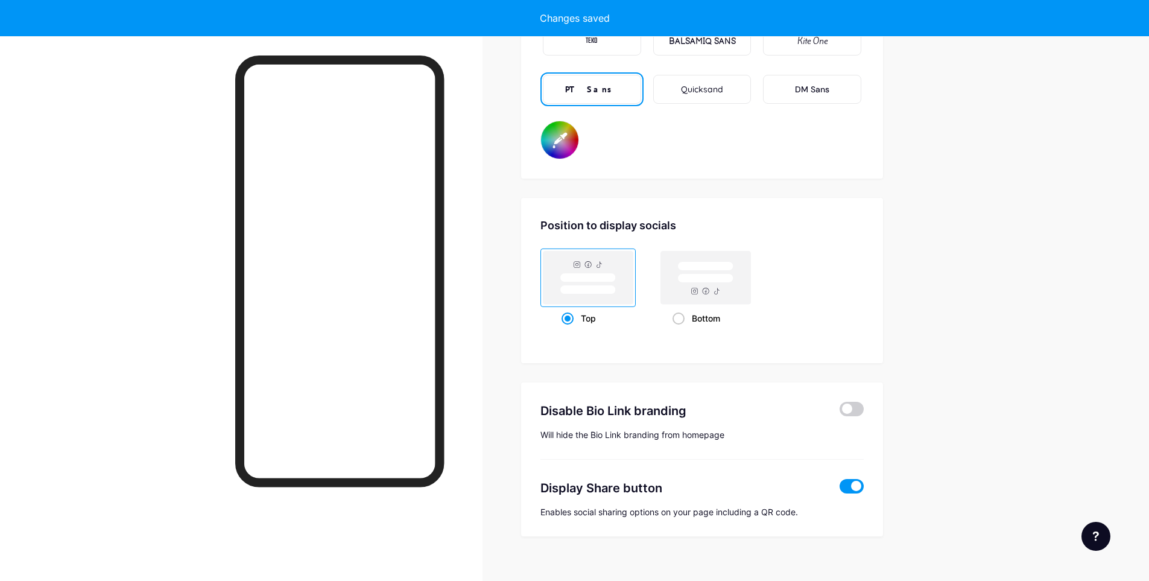
scroll to position [2240, 0]
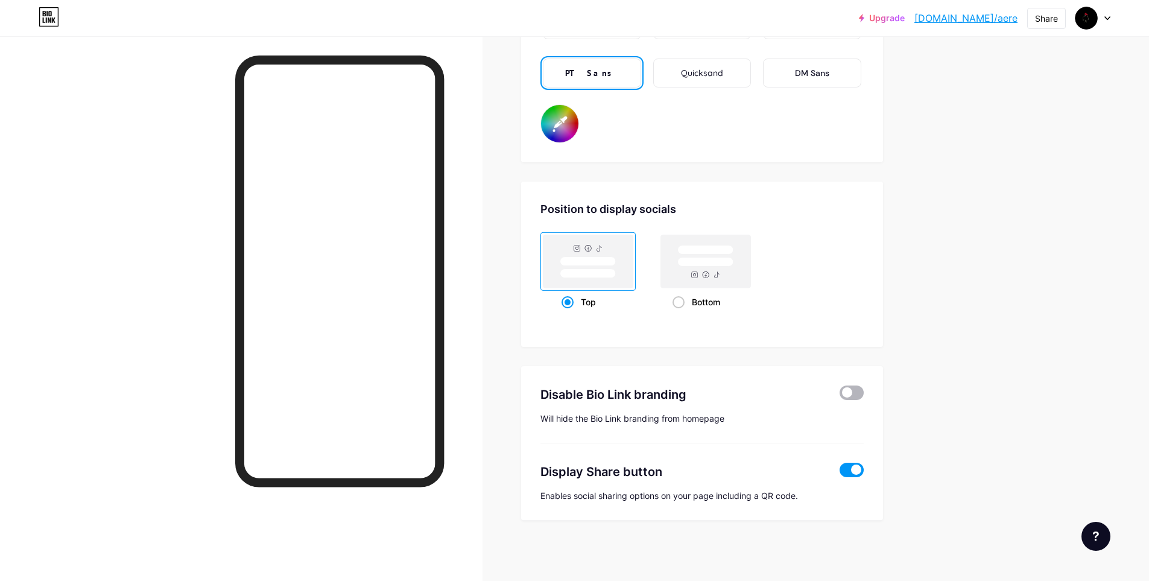
click at [858, 396] on span at bounding box center [852, 392] width 24 height 14
click at [840, 396] on input "checkbox" at bounding box center [840, 396] width 0 height 0
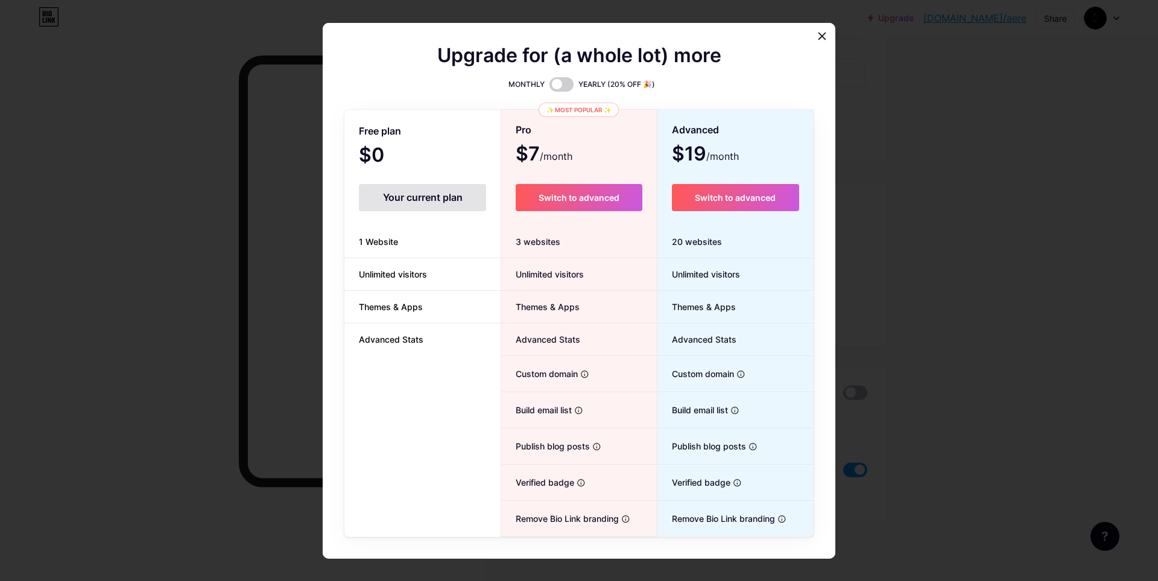
click at [858, 396] on div at bounding box center [579, 290] width 1158 height 581
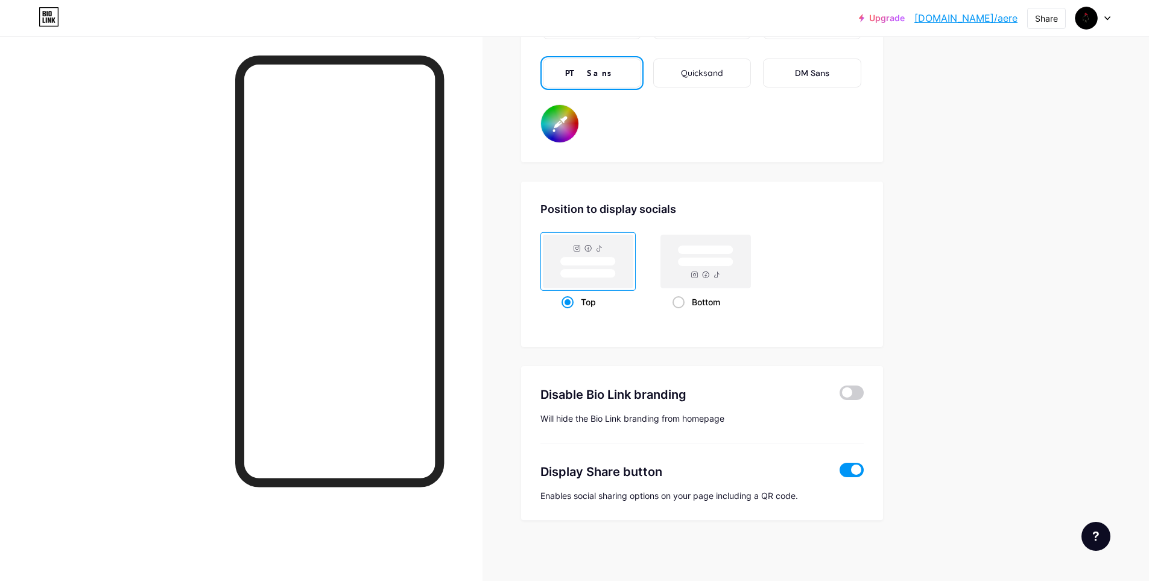
click at [860, 464] on span at bounding box center [852, 470] width 24 height 14
click at [840, 473] on input "checkbox" at bounding box center [840, 473] width 0 height 0
type input "#000000"
type input "#ffffff"
click at [859, 469] on span at bounding box center [852, 470] width 24 height 14
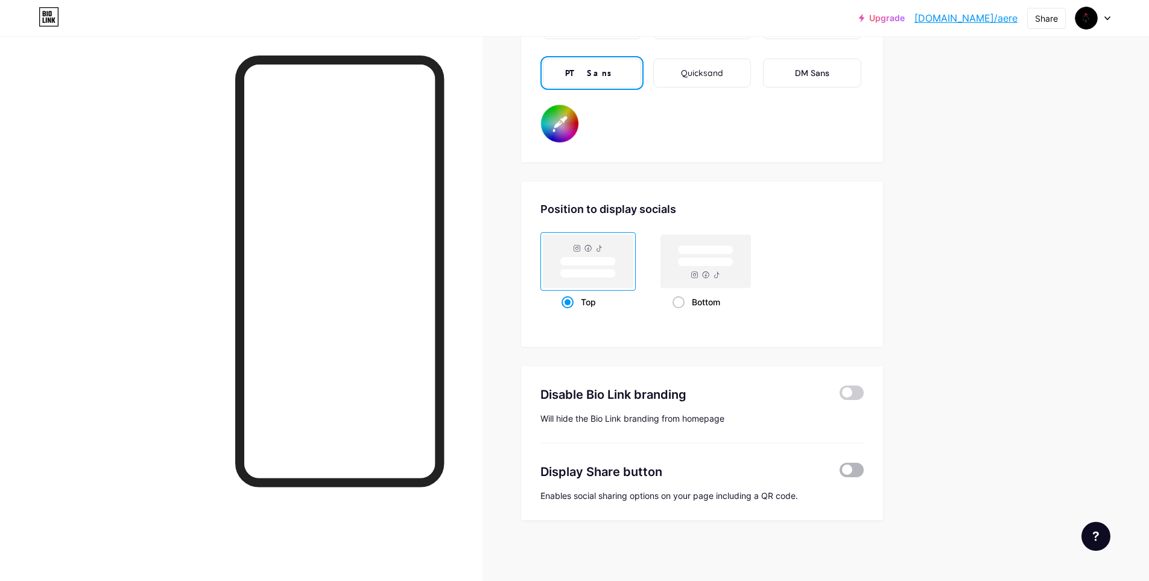
click at [840, 473] on input "checkbox" at bounding box center [840, 473] width 0 height 0
type input "#000000"
type input "#ffffff"
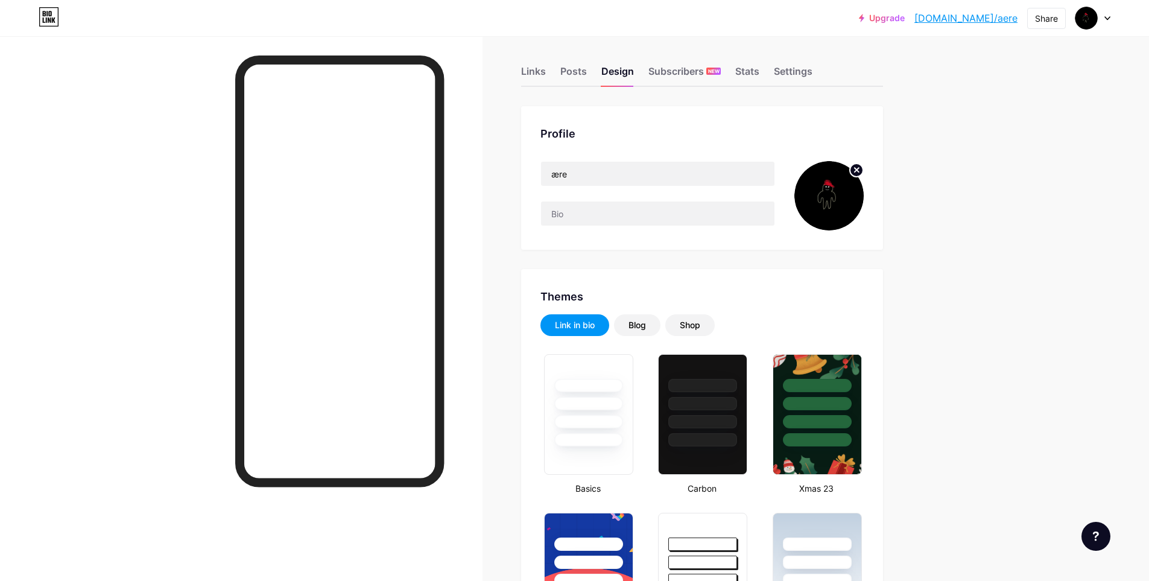
scroll to position [0, 0]
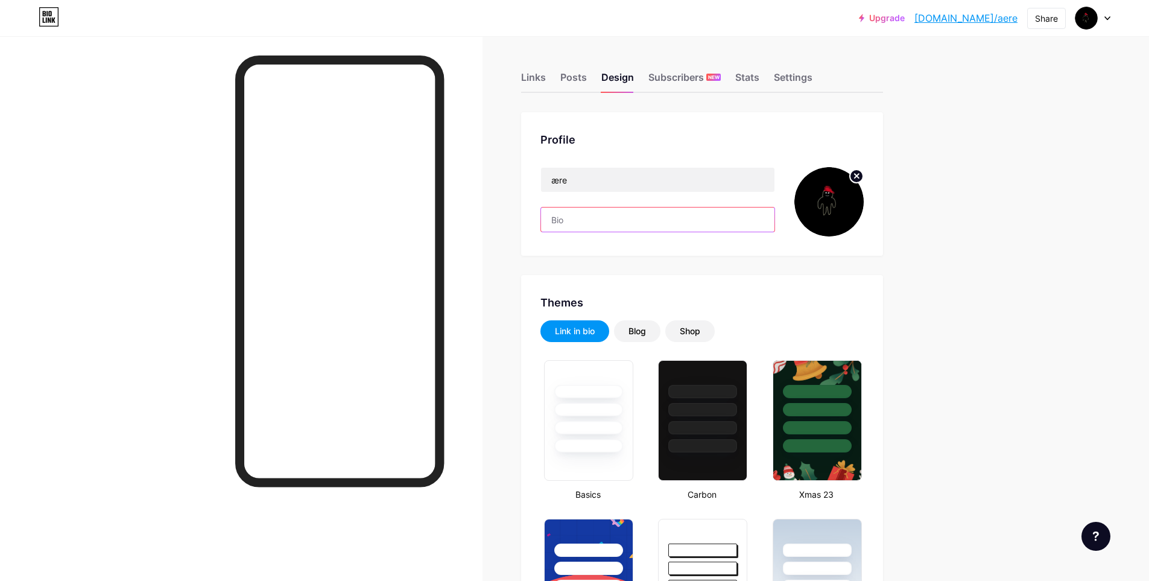
click at [569, 221] on input "text" at bounding box center [657, 219] width 233 height 24
paste input "Betclic, Premium Cars, 5 posiłków dziennie, Ubezpieczenia Grocki, Super Express…"
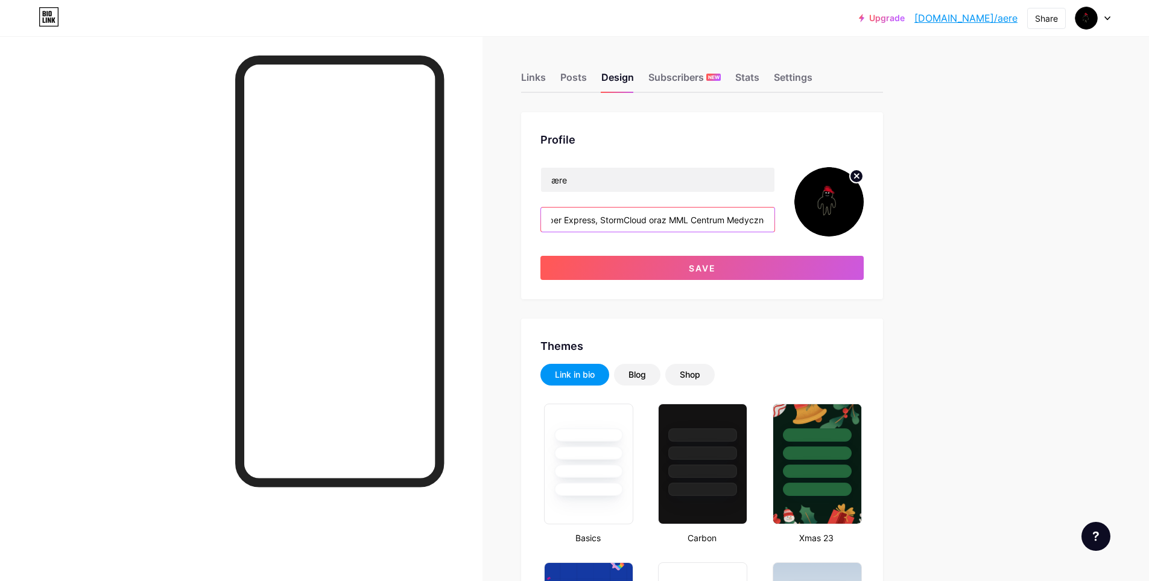
type input "Betclic, Premium Cars, 5 posiłków dziennie, Ubezpieczenia Grocki, Super Express…"
click at [148, 362] on div at bounding box center [241, 326] width 482 height 581
click at [610, 220] on input "Betclic, Premium Cars, 5 posiłków dziennie, Ubezpieczenia Grocki, Super Express…" at bounding box center [657, 219] width 233 height 24
click at [612, 220] on input "Betclic, Premium Cars, 5 posiłków dziennie, Ubezpieczenia Grocki, Super Express…" at bounding box center [657, 219] width 233 height 24
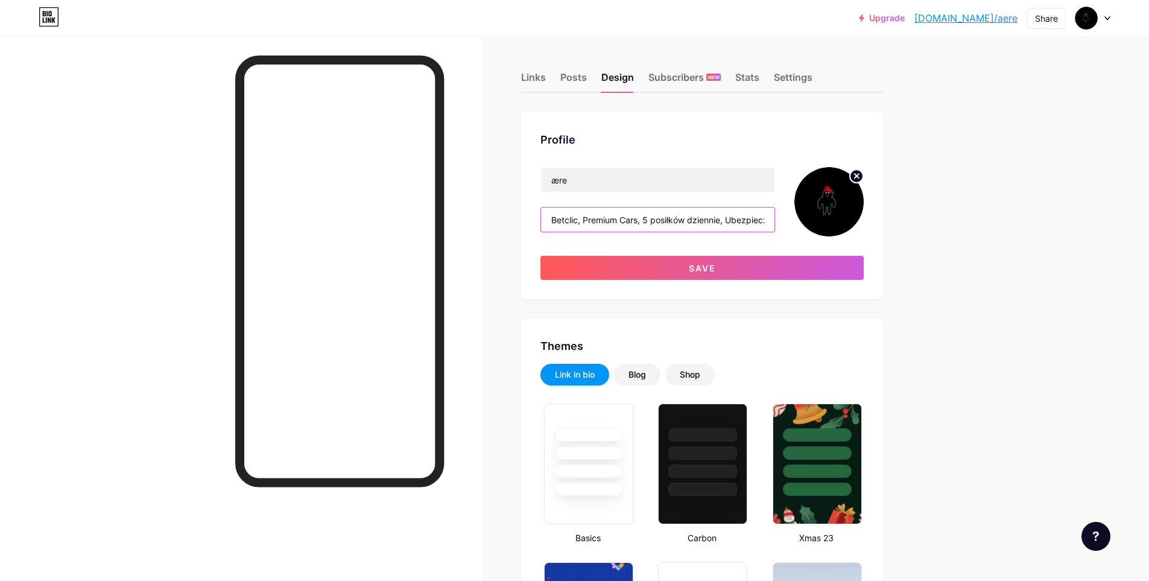
click at [612, 220] on input "Betclic, Premium Cars, 5 posiłków dziennie, Ubezpieczenia Grocki, Super Express…" at bounding box center [657, 219] width 233 height 24
click at [1102, 20] on div at bounding box center [1092, 18] width 35 height 22
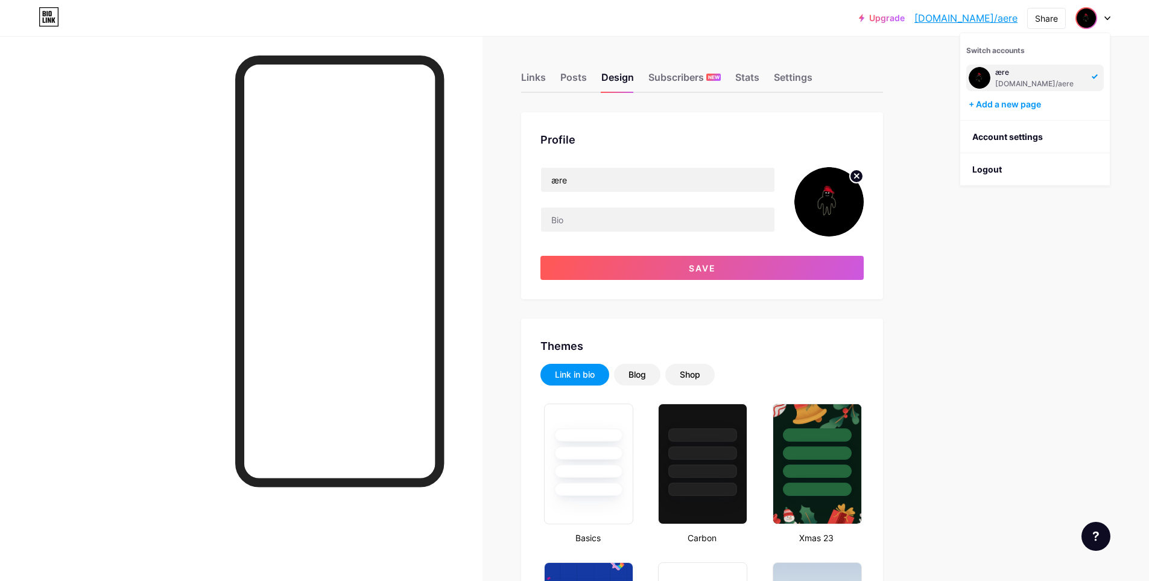
click at [1029, 74] on div "ære" at bounding box center [1039, 73] width 89 height 10
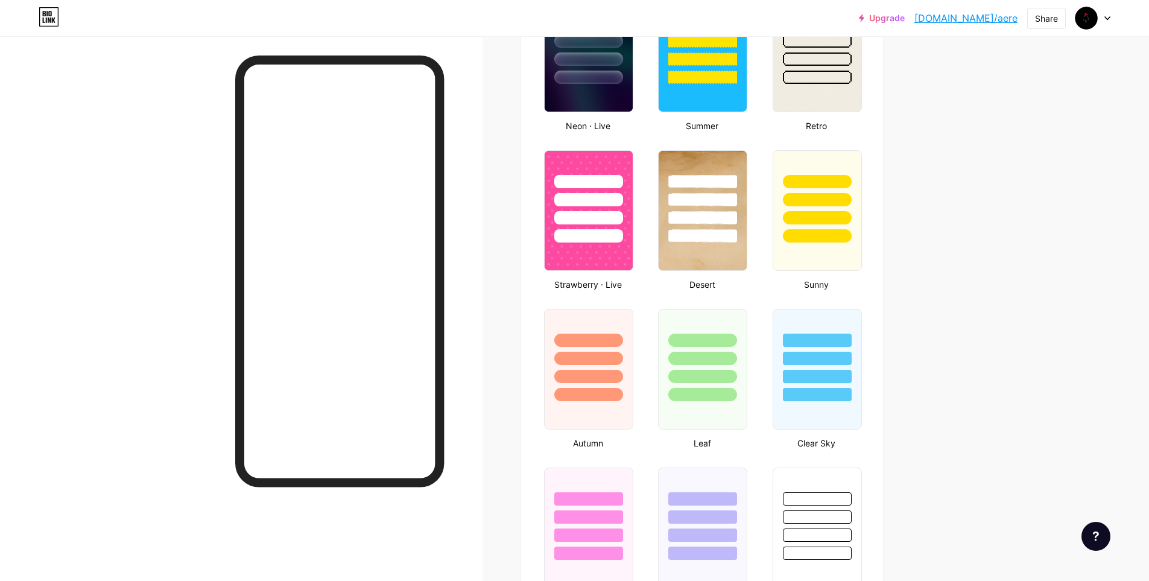
type input "#000000"
type input "#ffffff"
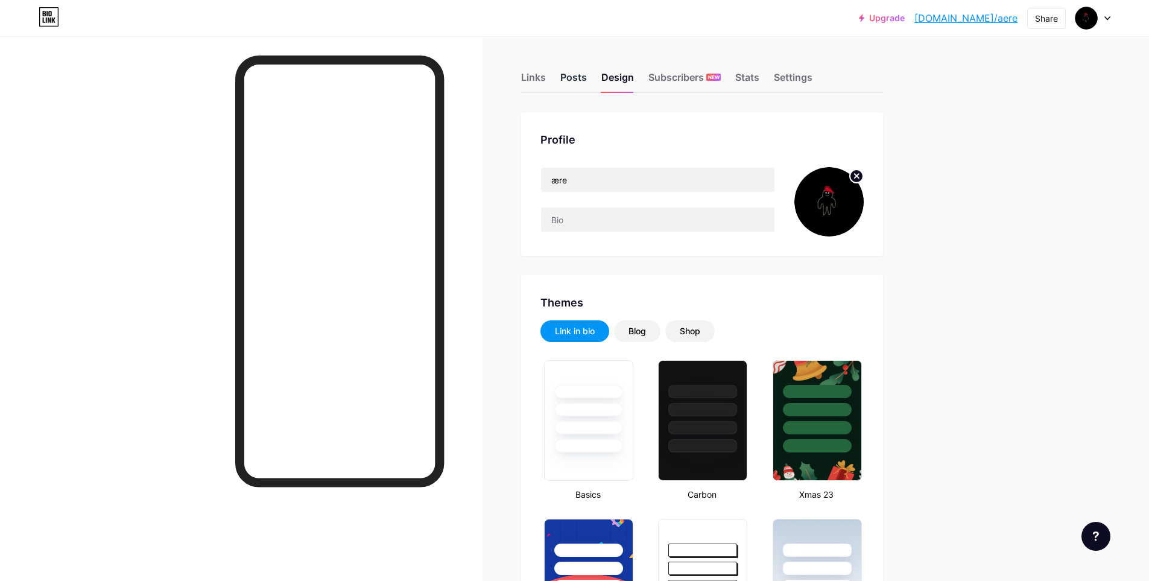
click at [574, 78] on div "Posts" at bounding box center [573, 81] width 27 height 22
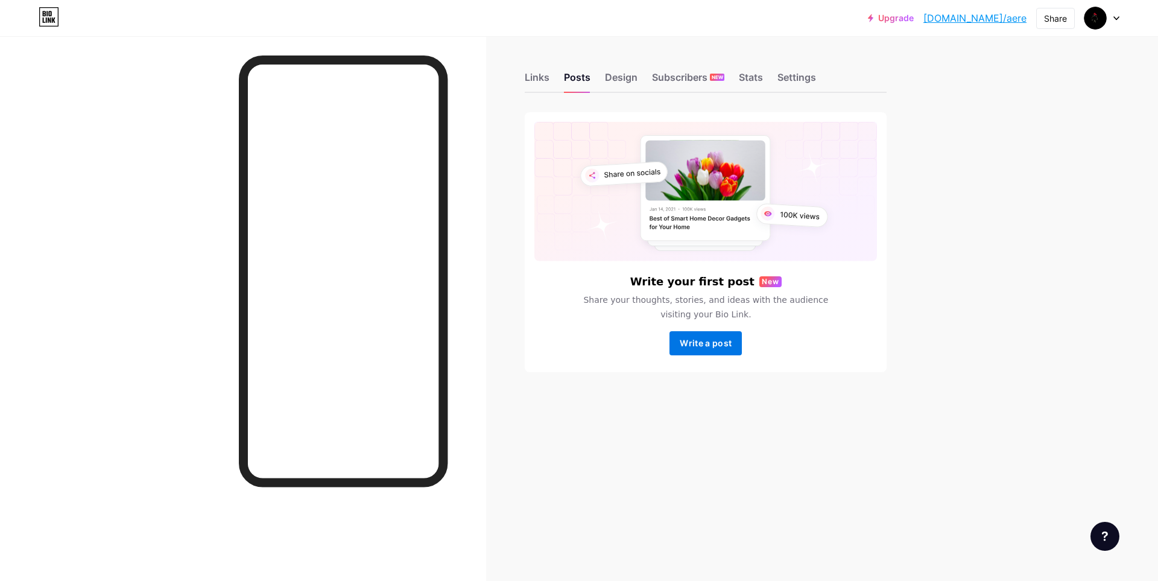
click at [701, 337] on button "Write a post" at bounding box center [705, 343] width 72 height 24
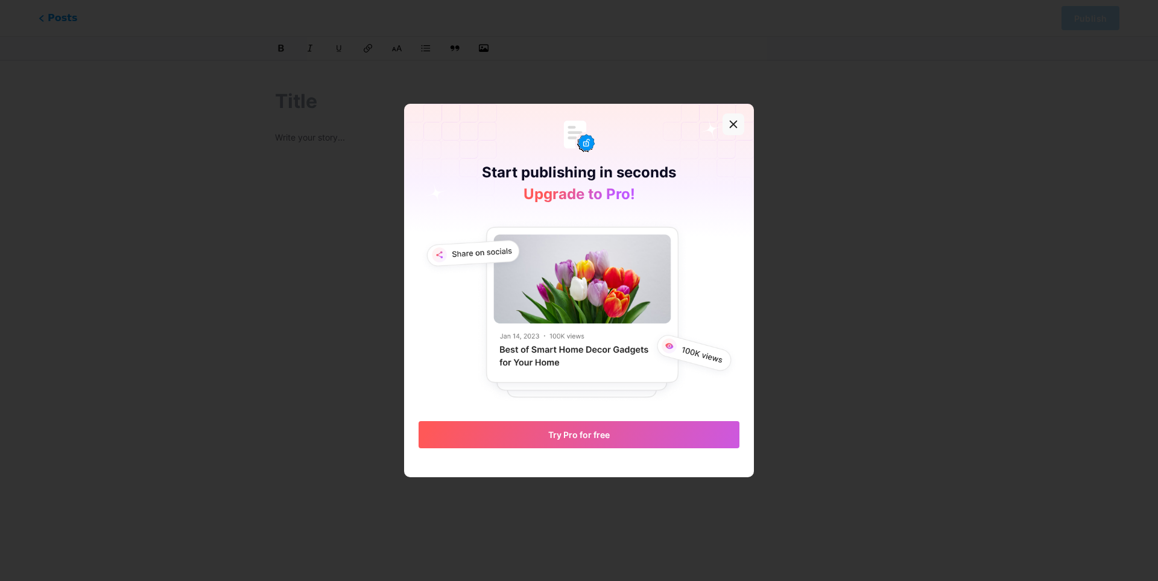
click at [730, 127] on icon at bounding box center [734, 124] width 10 height 10
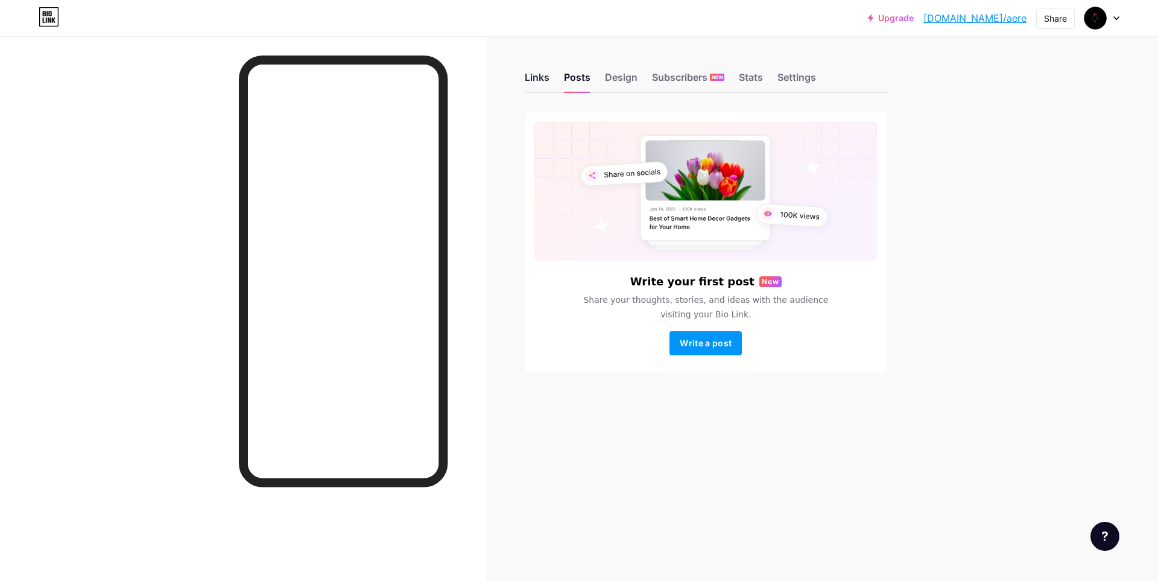
click at [539, 78] on div "Links" at bounding box center [537, 81] width 25 height 22
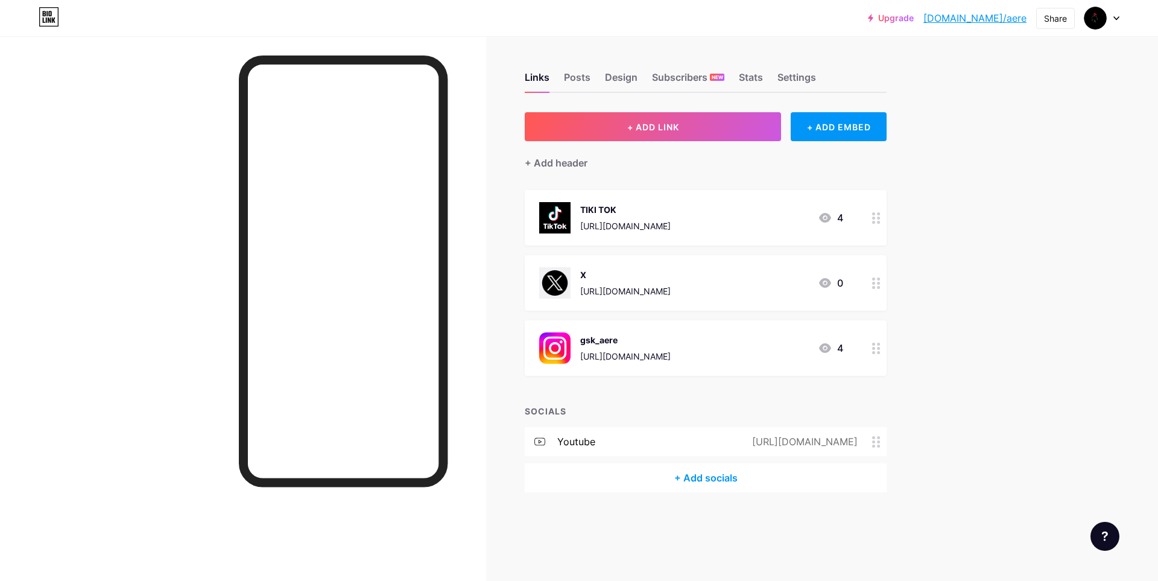
click at [537, 441] on icon at bounding box center [539, 441] width 11 height 11
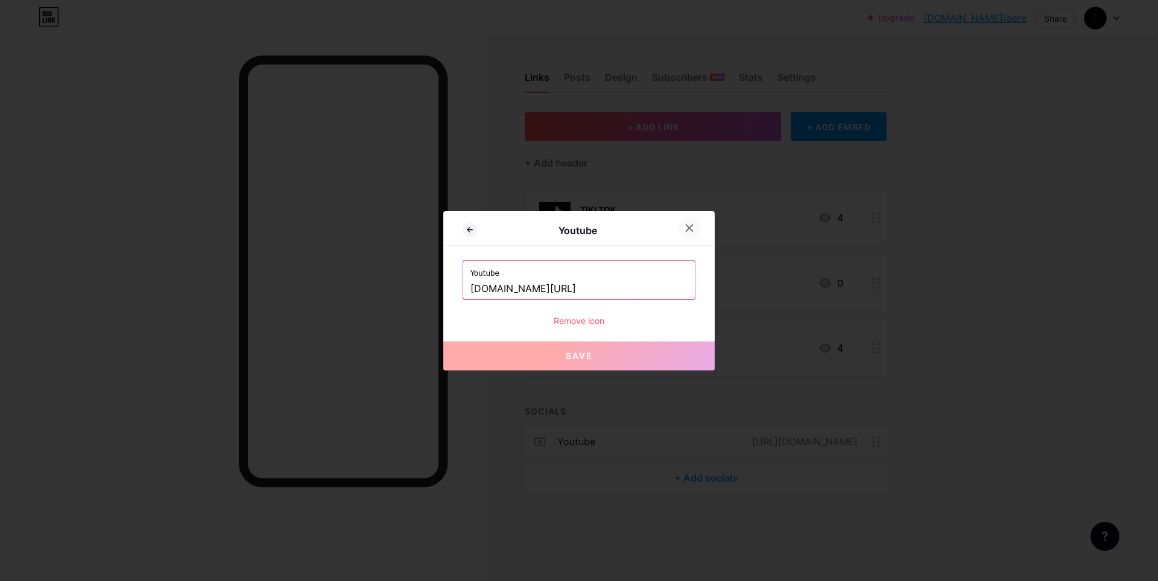
click at [689, 227] on icon at bounding box center [690, 228] width 10 height 10
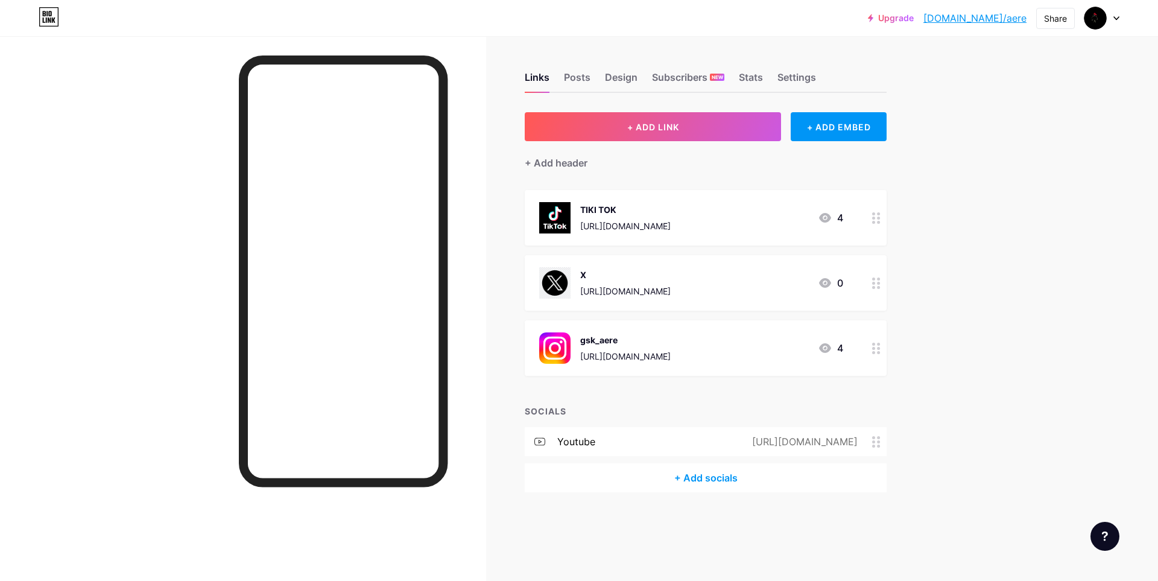
click at [548, 438] on span at bounding box center [541, 441] width 33 height 11
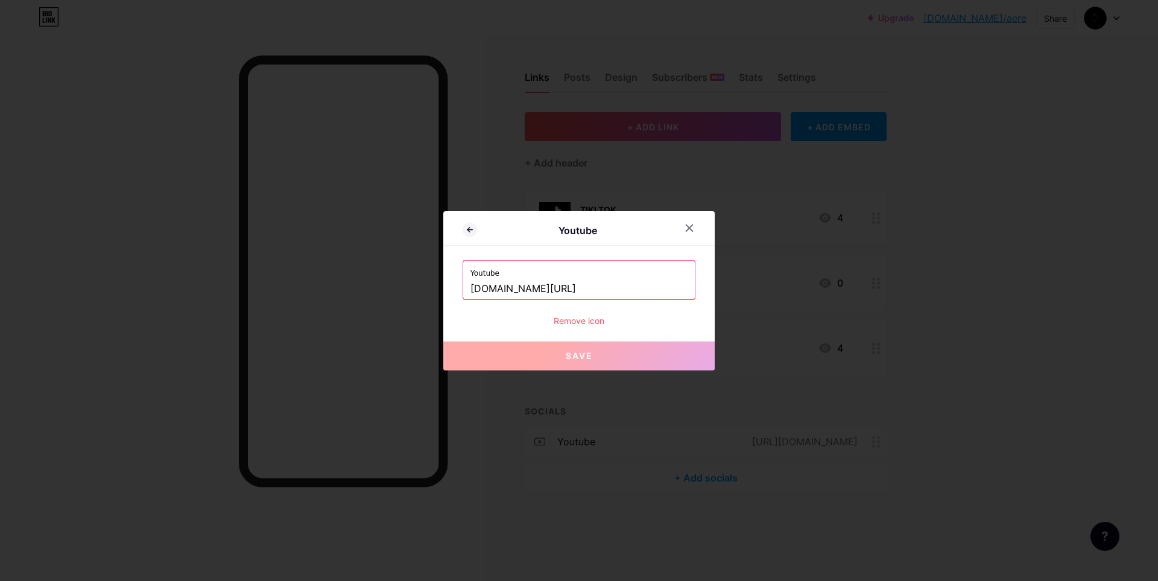
click at [569, 322] on div "Remove icon" at bounding box center [579, 320] width 233 height 13
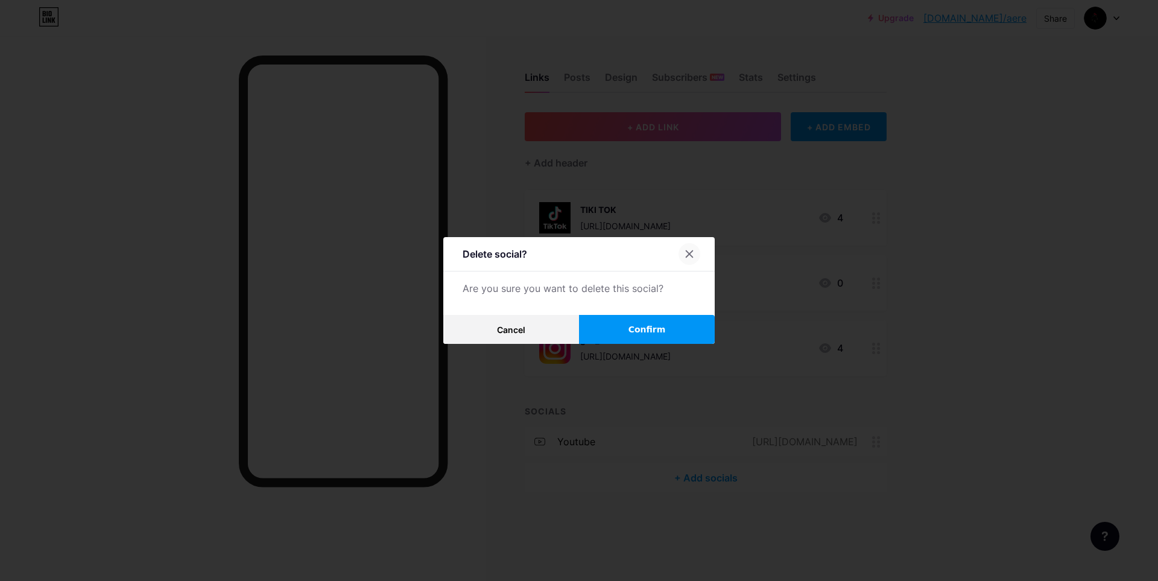
click at [680, 262] on div at bounding box center [690, 254] width 22 height 22
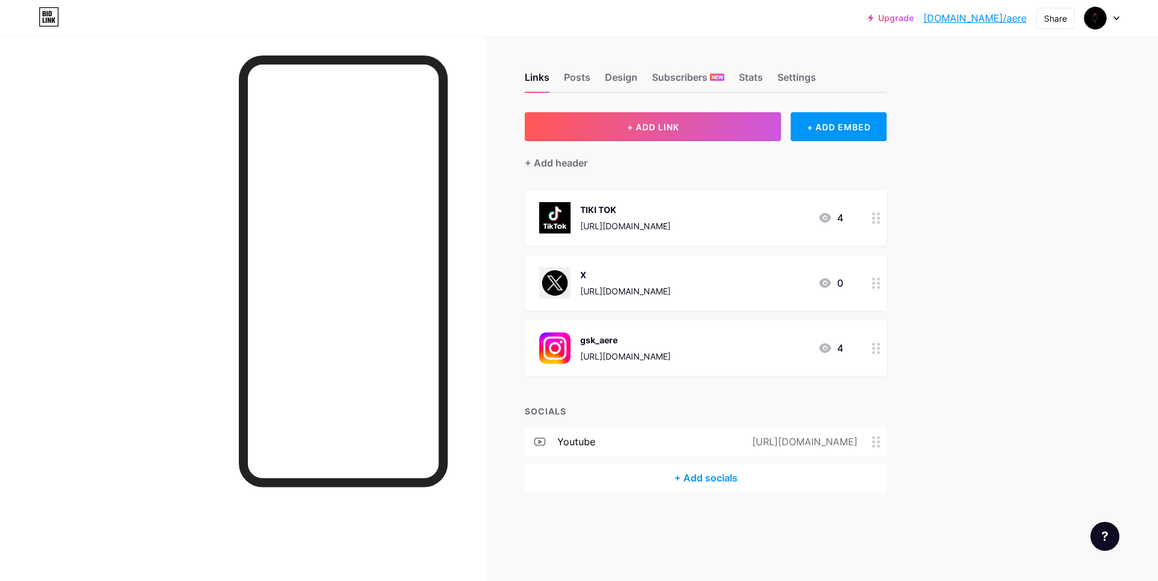
click at [708, 487] on div "+ Add socials" at bounding box center [706, 477] width 362 height 29
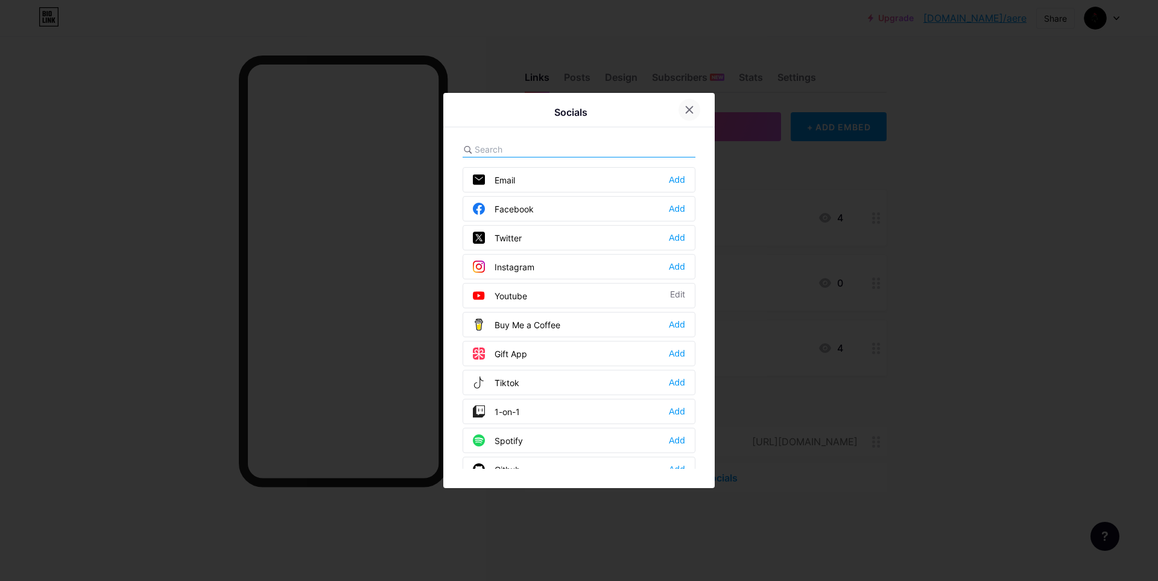
click at [685, 109] on icon at bounding box center [690, 110] width 10 height 10
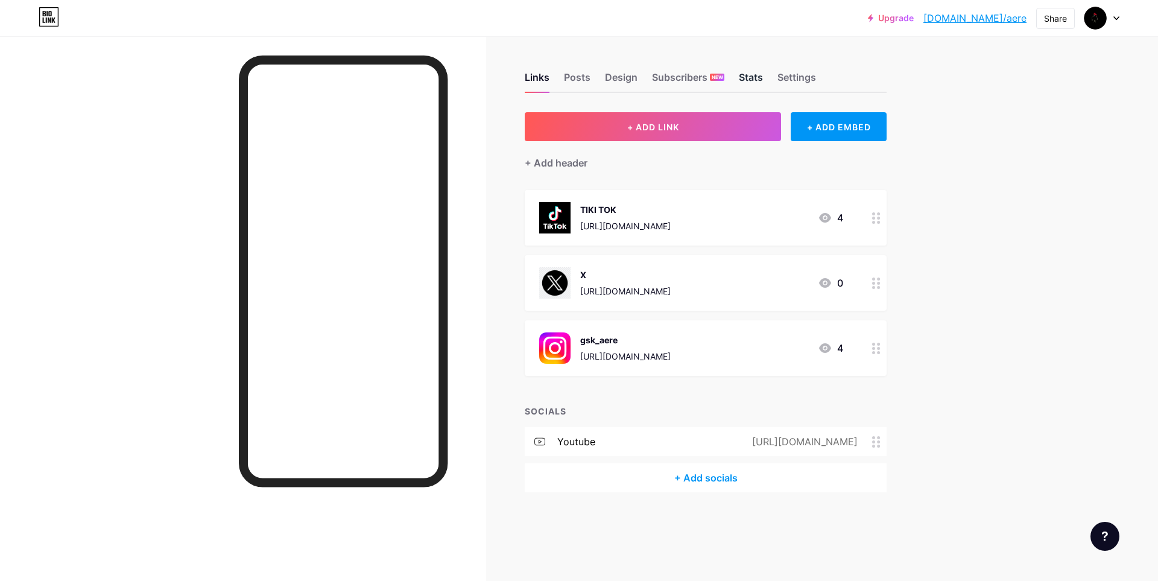
click at [746, 75] on div "Stats" at bounding box center [751, 81] width 24 height 22
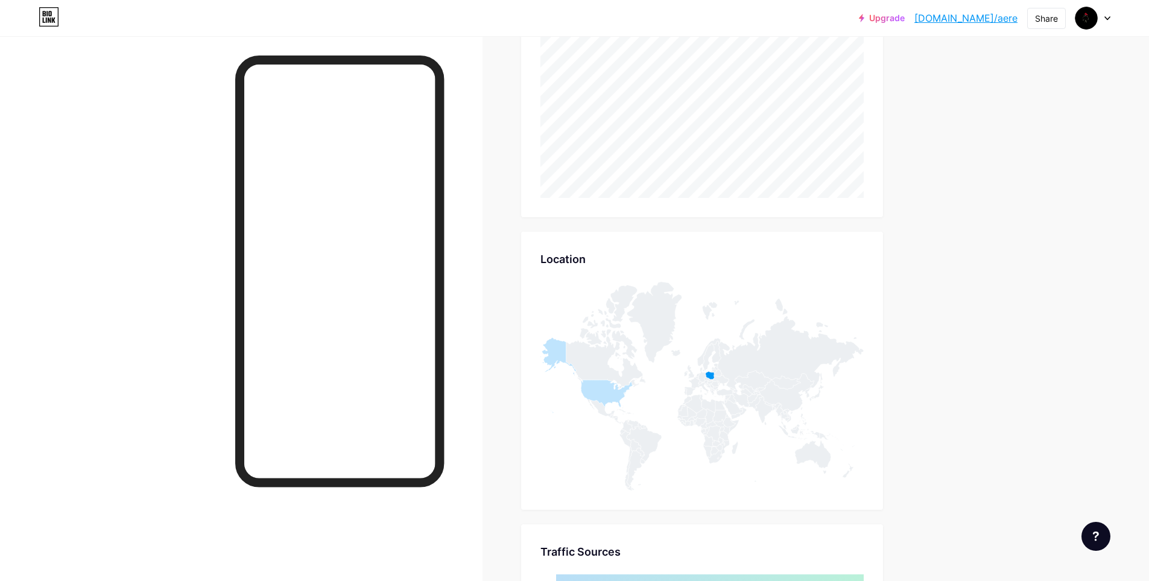
scroll to position [452, 0]
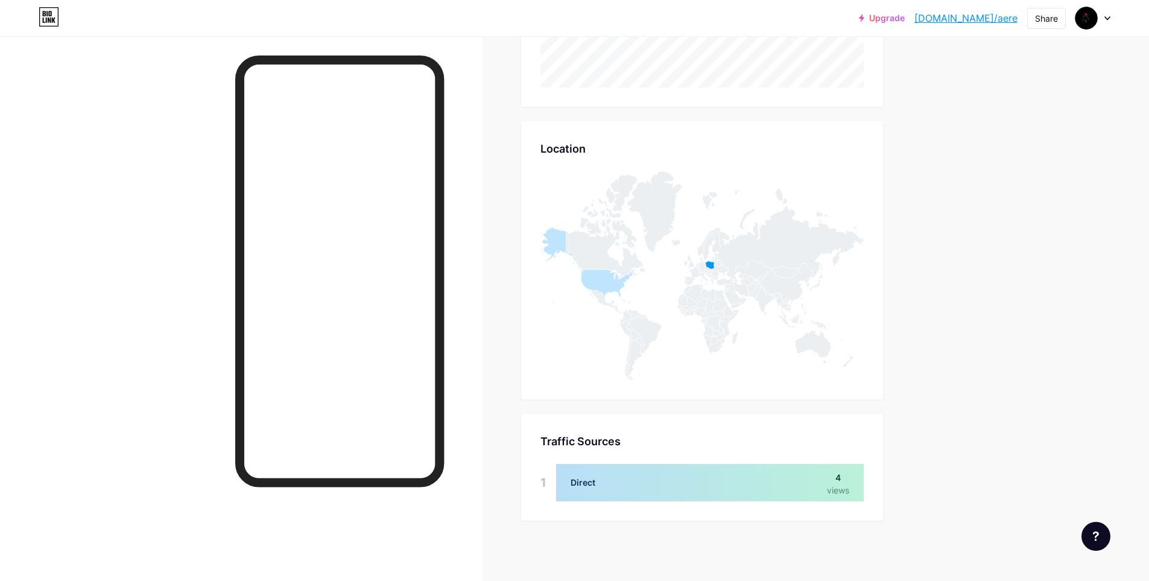
click at [589, 483] on div at bounding box center [710, 482] width 308 height 37
click at [986, 305] on div "Spinki do mankietów Posty Projekt Subskrybenci NOWY Statystyki Ustawienia Staty…" at bounding box center [496, 82] width 992 height 996
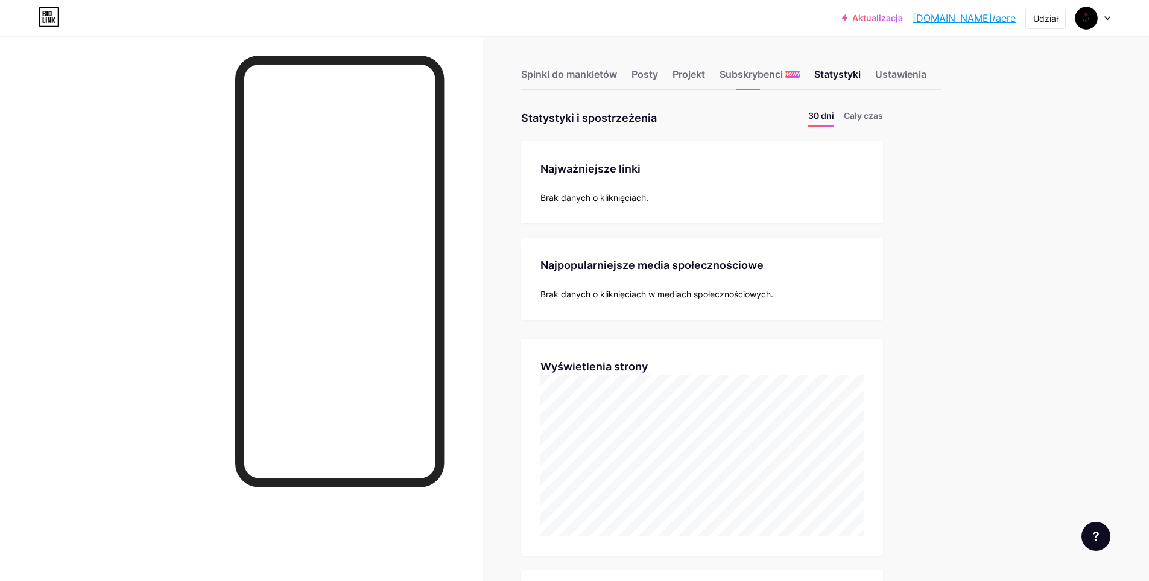
scroll to position [0, 0]
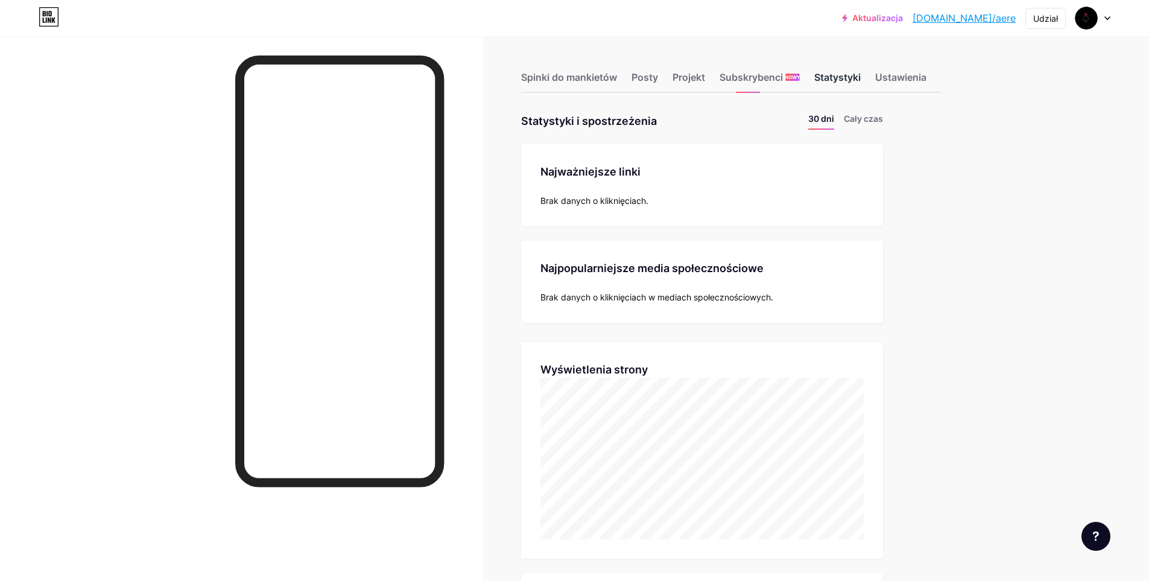
click at [844, 81] on font "Statystyki" at bounding box center [837, 77] width 46 height 12
